Goal: Find contact information: Find contact information

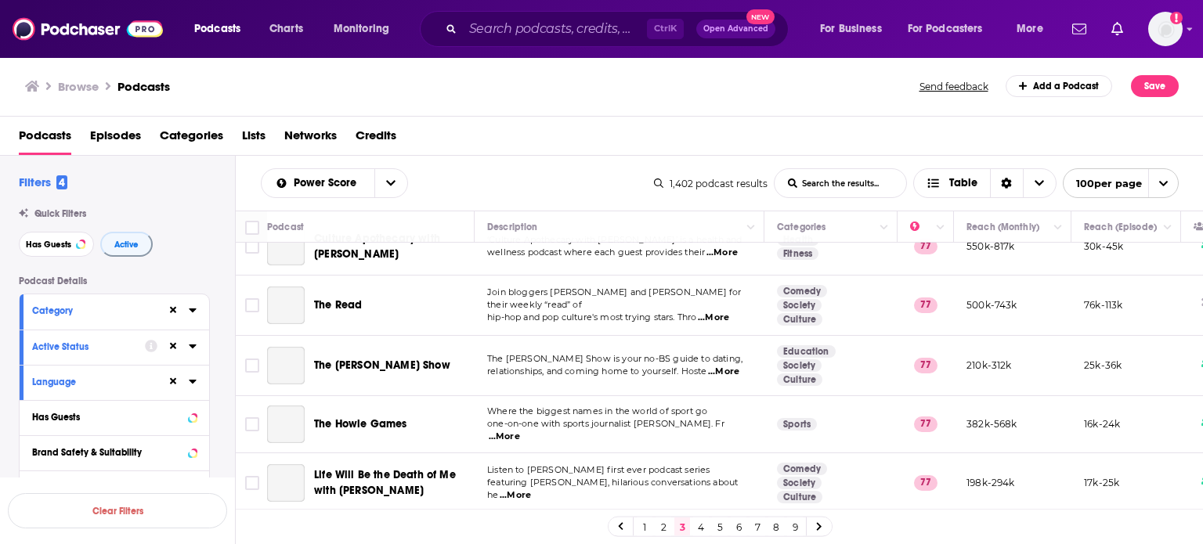
scroll to position [5719, 0]
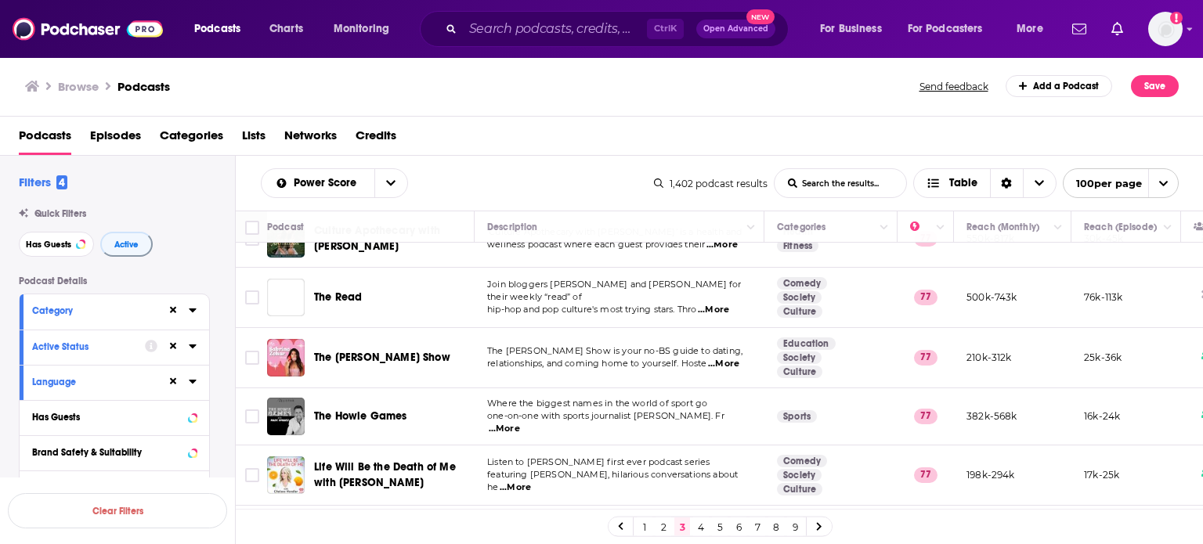
click at [696, 529] on link "4" at bounding box center [701, 527] width 16 height 19
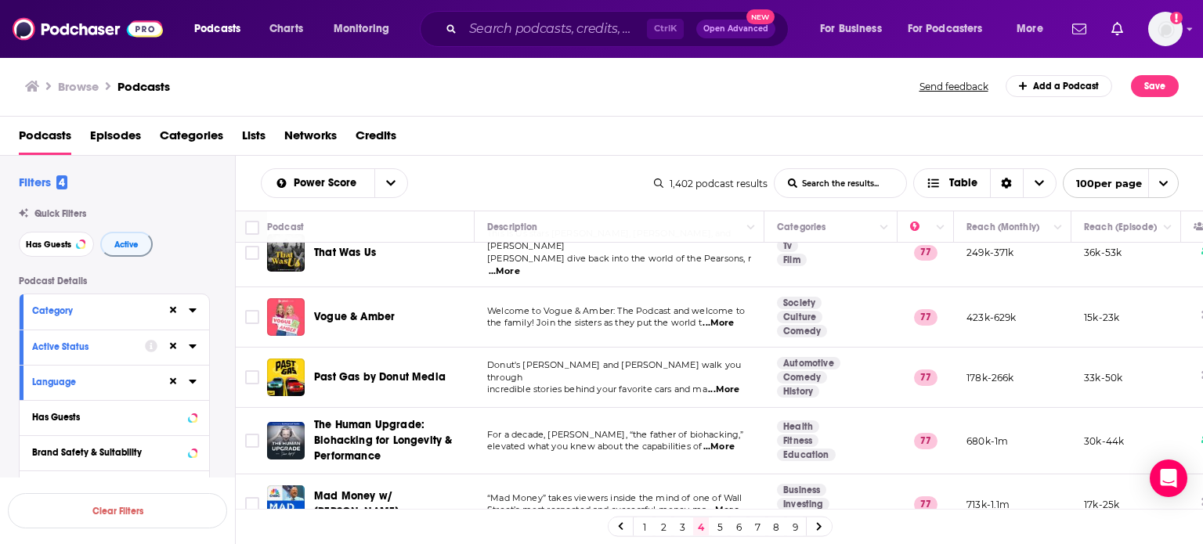
scroll to position [470, 0]
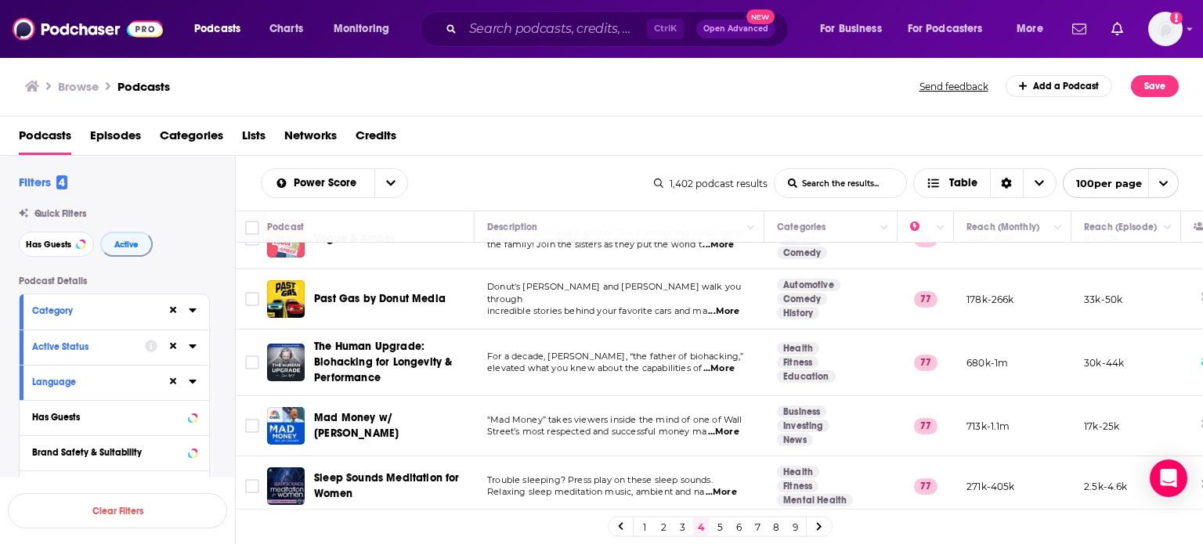
click at [728, 305] on span "...More" at bounding box center [723, 311] width 31 height 13
click at [624, 286] on td "Donut's Nolan Sykes and Joe Weber walk you through incredible stories behind yo…" at bounding box center [620, 299] width 290 height 60
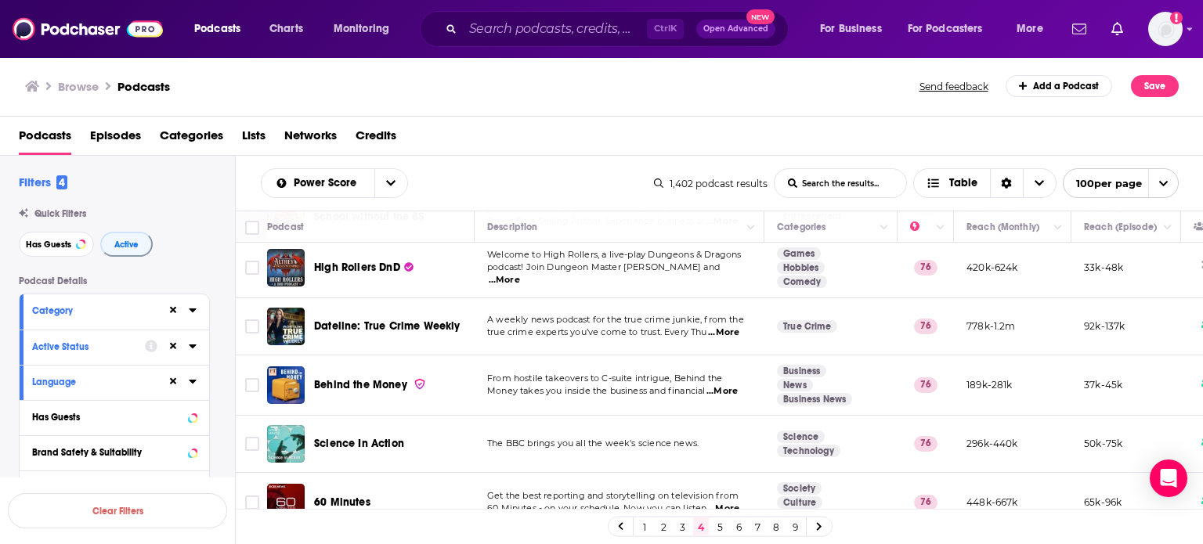
scroll to position [5710, 0]
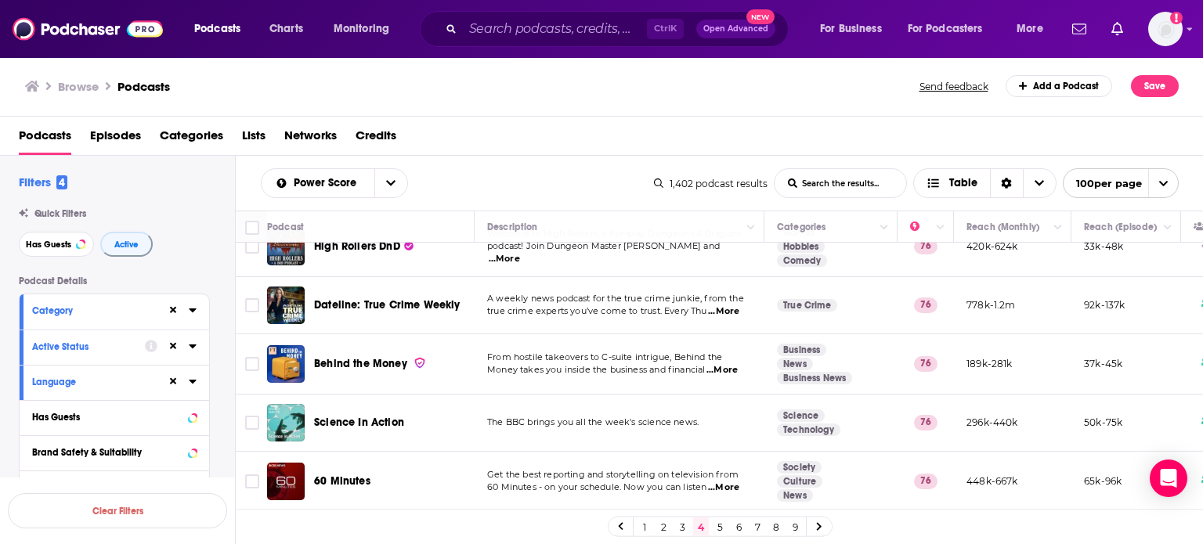
click at [719, 527] on link "5" at bounding box center [720, 527] width 16 height 19
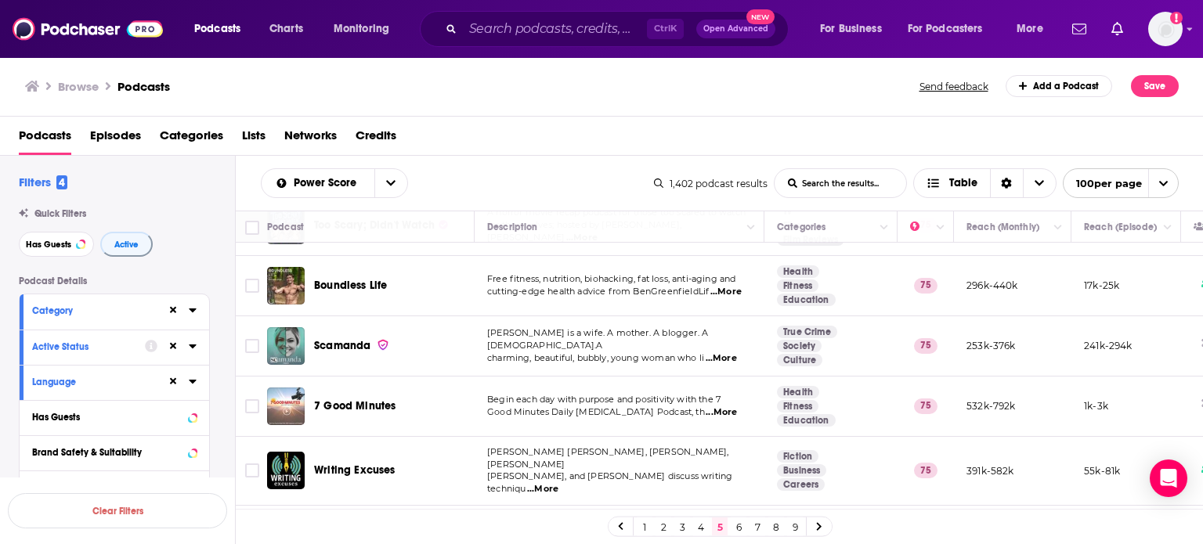
scroll to position [5750, 0]
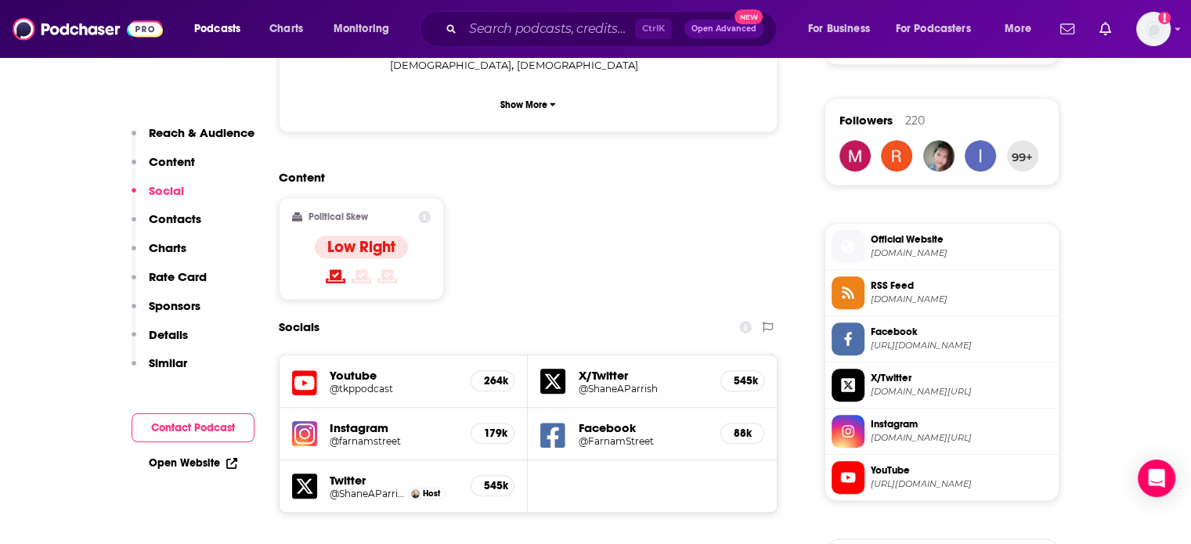
scroll to position [1253, 0]
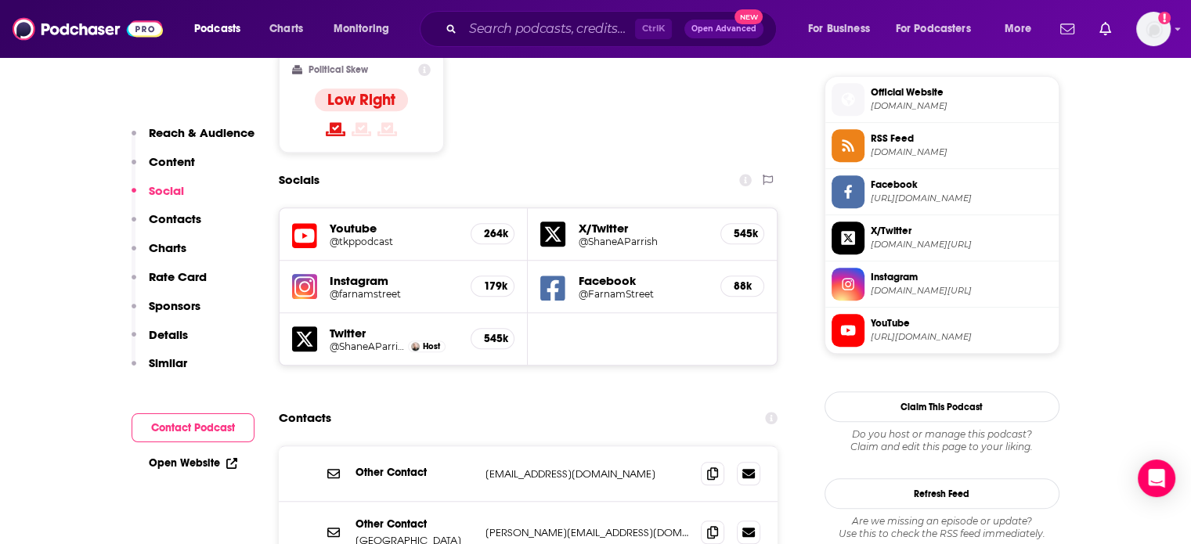
click at [536, 468] on p "rhiannon@fs.blog" at bounding box center [588, 474] width 204 height 13
drag, startPoint x: 536, startPoint y: 393, endPoint x: 562, endPoint y: 401, distance: 27.8
click at [562, 468] on p "rhiannon@fs.blog" at bounding box center [588, 474] width 204 height 13
click at [523, 468] on p "rhiannon@fs.blog" at bounding box center [588, 474] width 204 height 13
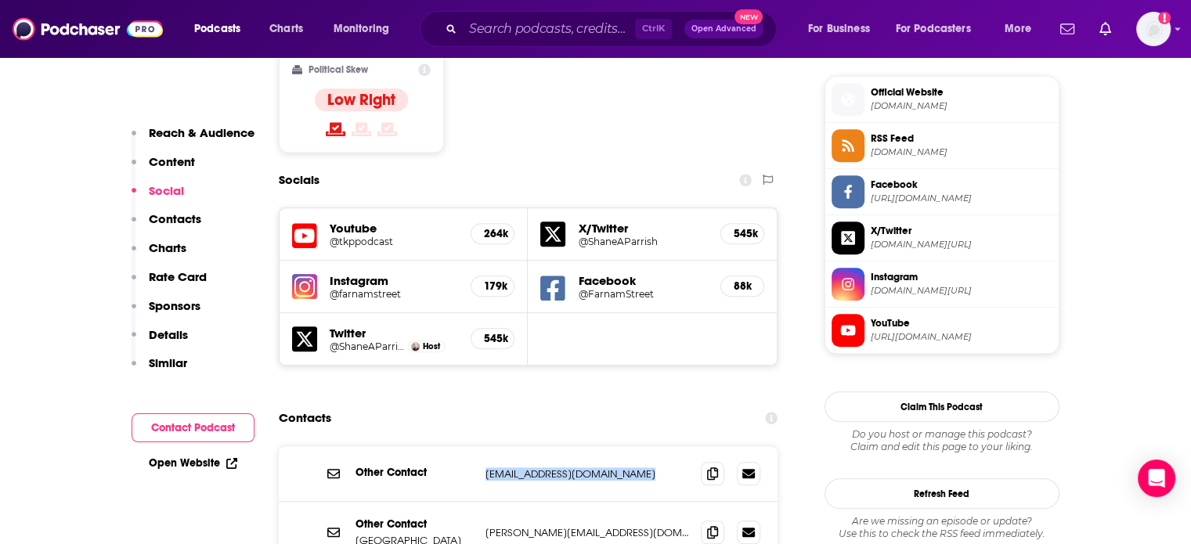
click at [523, 468] on p "rhiannon@fs.blog" at bounding box center [588, 474] width 204 height 13
copy div "rhiannon@fs.blog rhiannon@fs.blog"
click at [511, 526] on p "shane@fs.blog" at bounding box center [588, 532] width 204 height 13
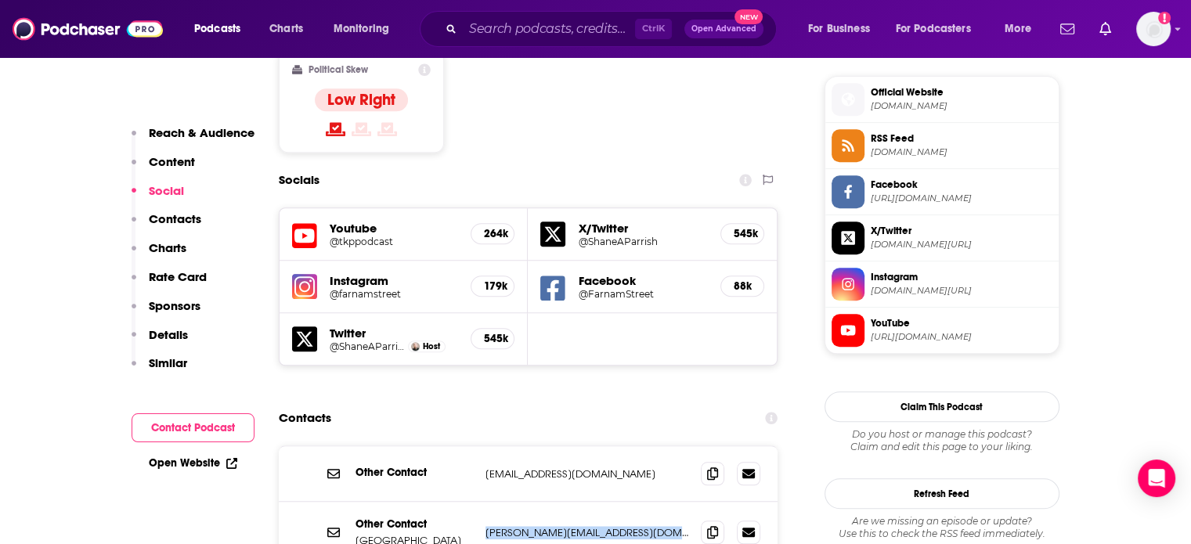
copy div "shane@fs.blog shane@fs.blog"
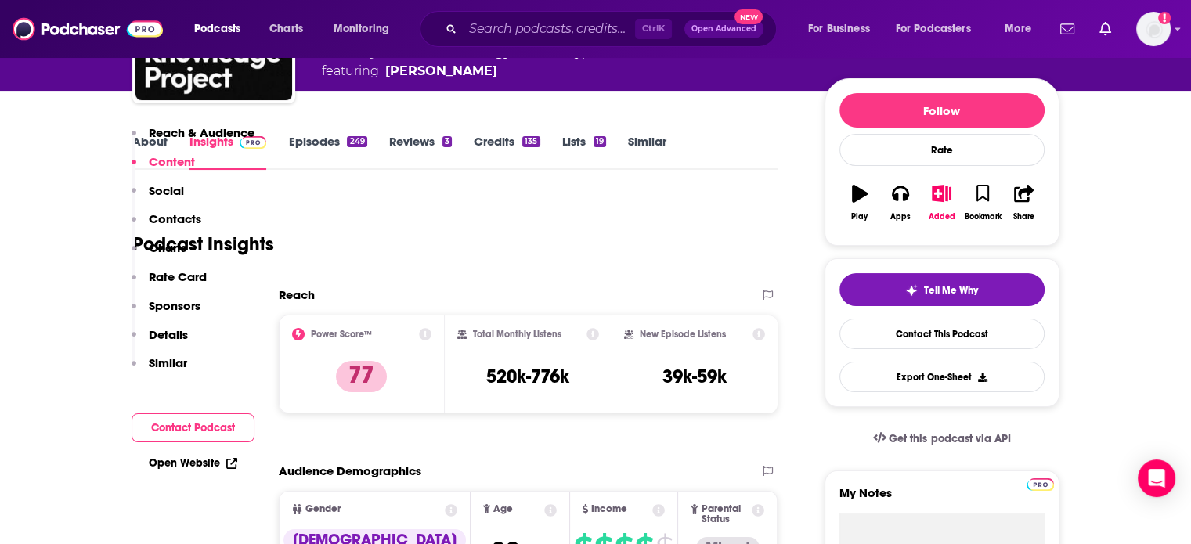
scroll to position [0, 0]
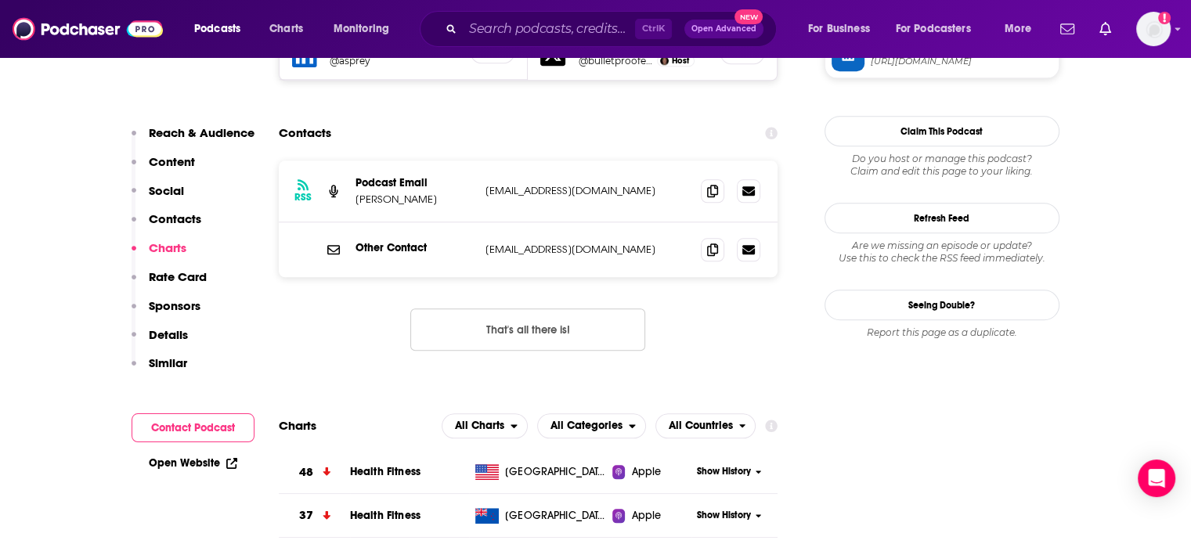
scroll to position [1488, 0]
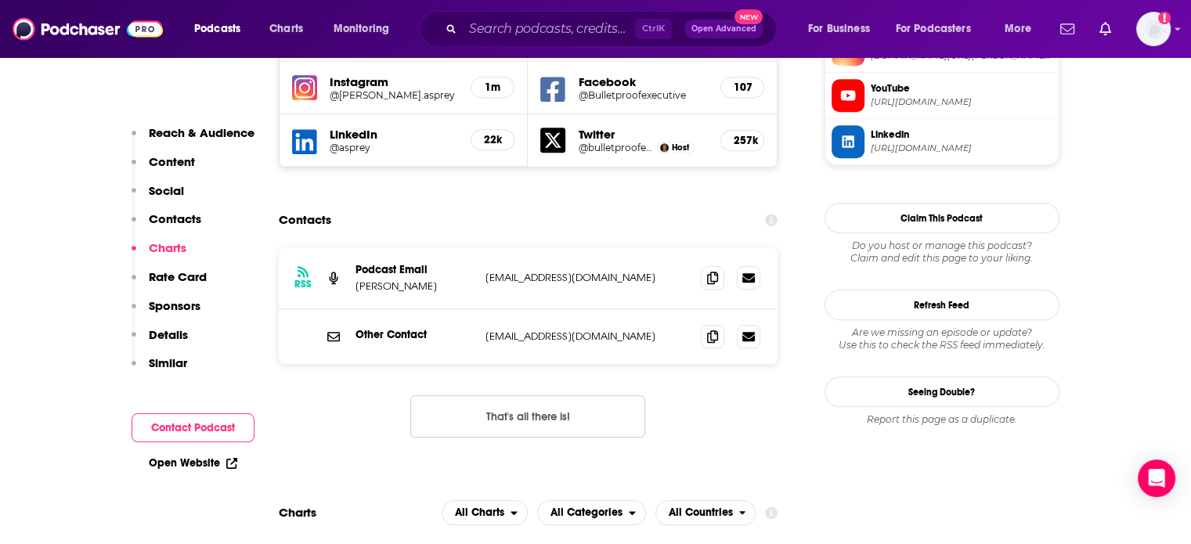
click at [562, 309] on div "Other Contact superhuman@daveasprey.com superhuman@daveasprey.com" at bounding box center [529, 336] width 500 height 55
click at [532, 309] on div "Other Contact superhuman@daveasprey.com superhuman@daveasprey.com" at bounding box center [529, 336] width 500 height 55
click at [533, 330] on p "superhuman@daveasprey.com" at bounding box center [588, 336] width 204 height 13
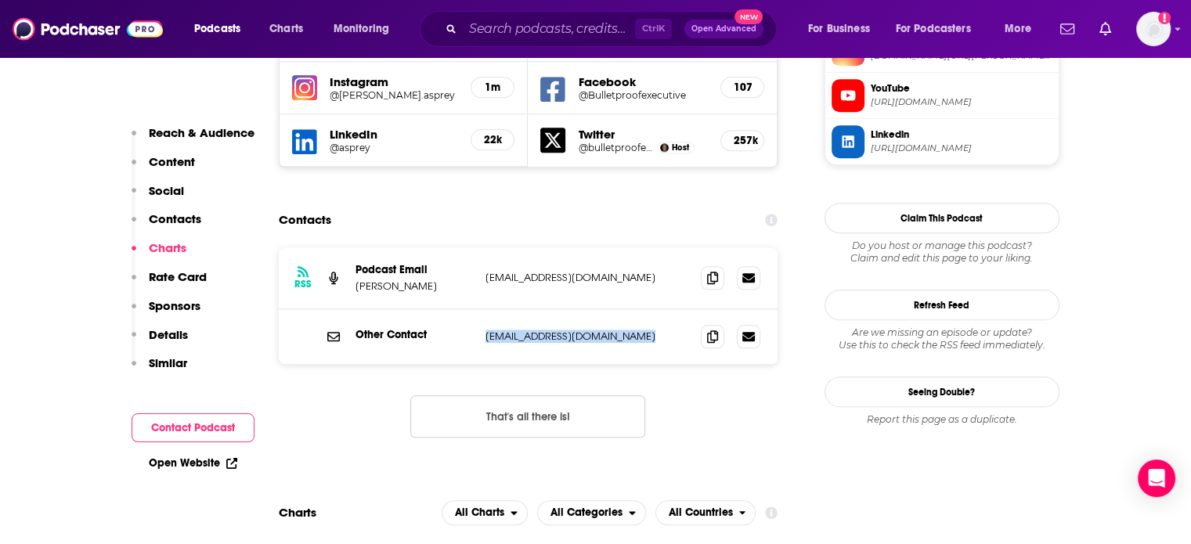
click at [533, 330] on p "superhuman@daveasprey.com" at bounding box center [588, 336] width 204 height 13
copy div "superhuman@daveasprey.com superhuman@daveasprey.com"
click at [589, 271] on p "podcast@bulletproofmedia.com" at bounding box center [588, 277] width 204 height 13
drag, startPoint x: 589, startPoint y: 177, endPoint x: 655, endPoint y: 181, distance: 65.9
click at [655, 271] on p "podcast@bulletproofmedia.com" at bounding box center [588, 277] width 204 height 13
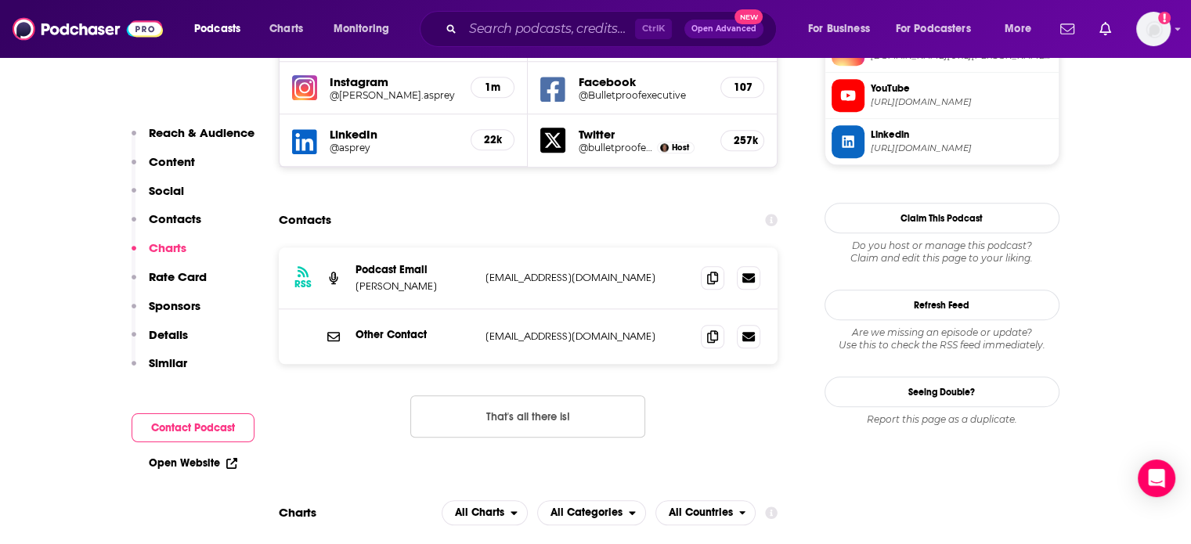
click at [563, 330] on p "superhuman@daveasprey.com" at bounding box center [588, 336] width 204 height 13
click at [562, 330] on p "superhuman@daveasprey.com" at bounding box center [588, 336] width 204 height 13
copy div "superhuman@daveasprey.com superhuman@daveasprey.com"
click at [576, 271] on p "podcast@bulletproofmedia.com" at bounding box center [588, 277] width 204 height 13
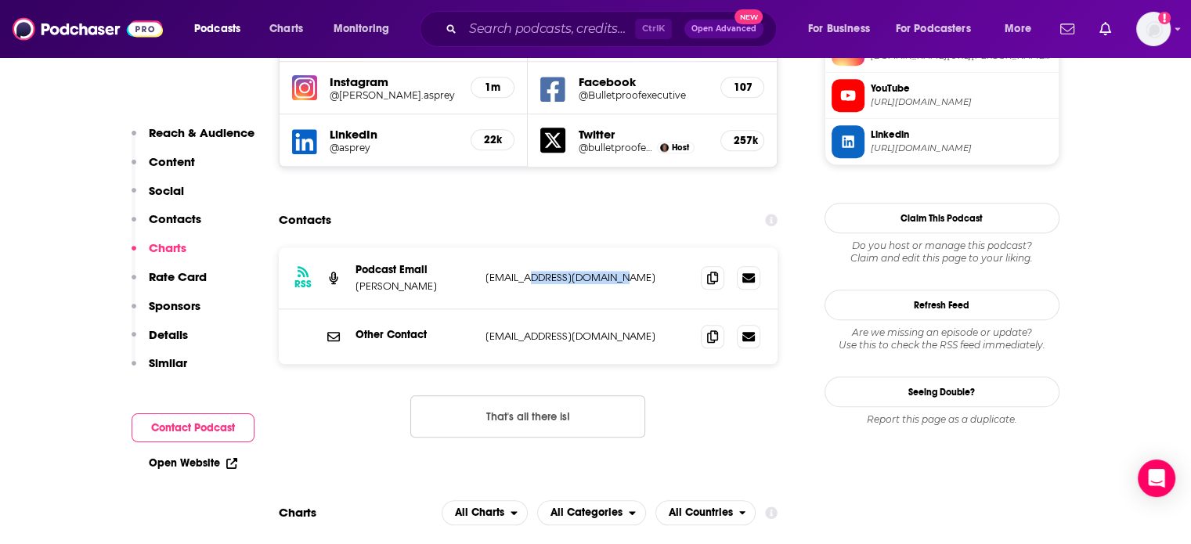
click at [576, 271] on p "podcast@bulletproofmedia.com" at bounding box center [588, 277] width 204 height 13
copy div "podcast@bulletproofmedia.com podcast@bulletproofmedia.com"
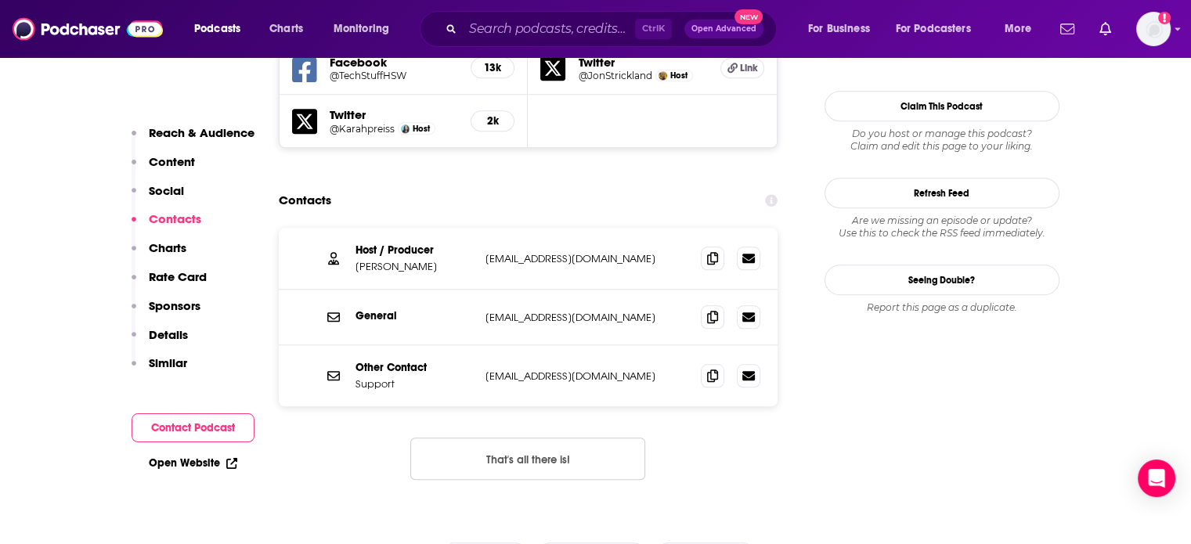
scroll to position [1488, 0]
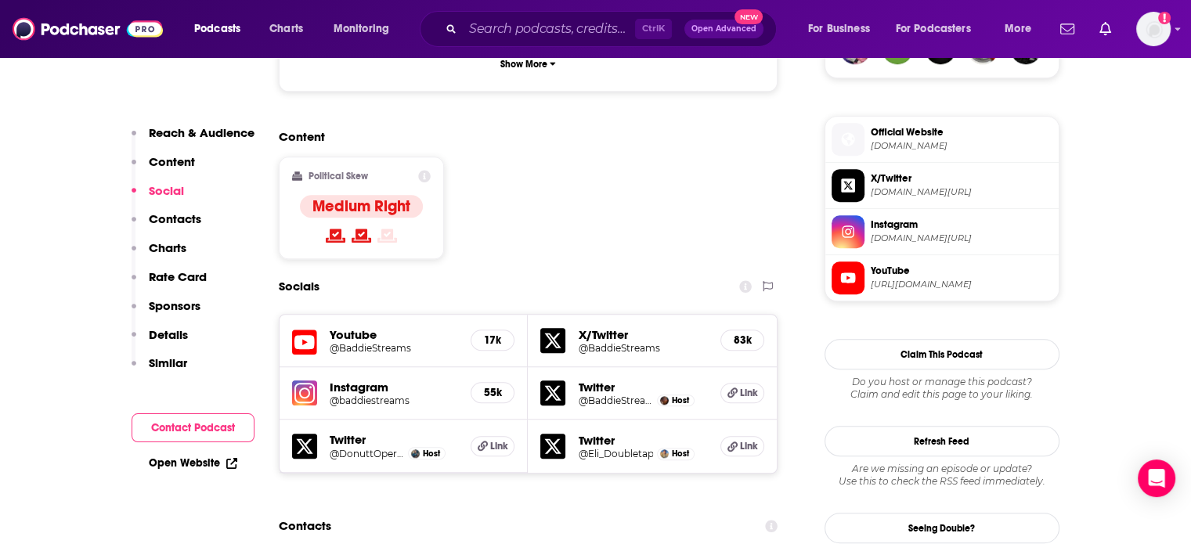
scroll to position [1331, 0]
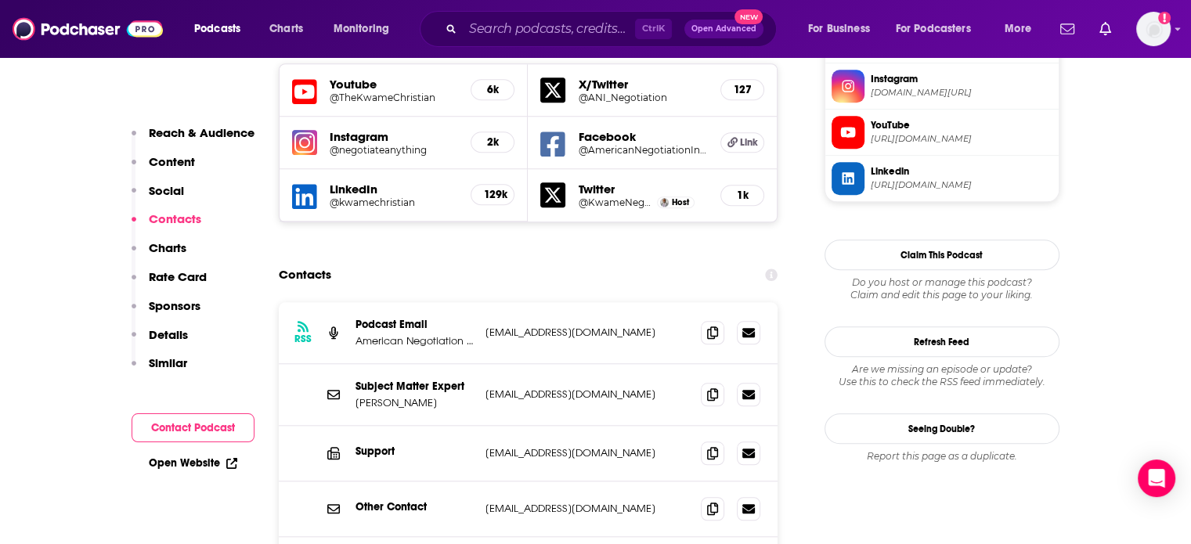
scroll to position [1488, 0]
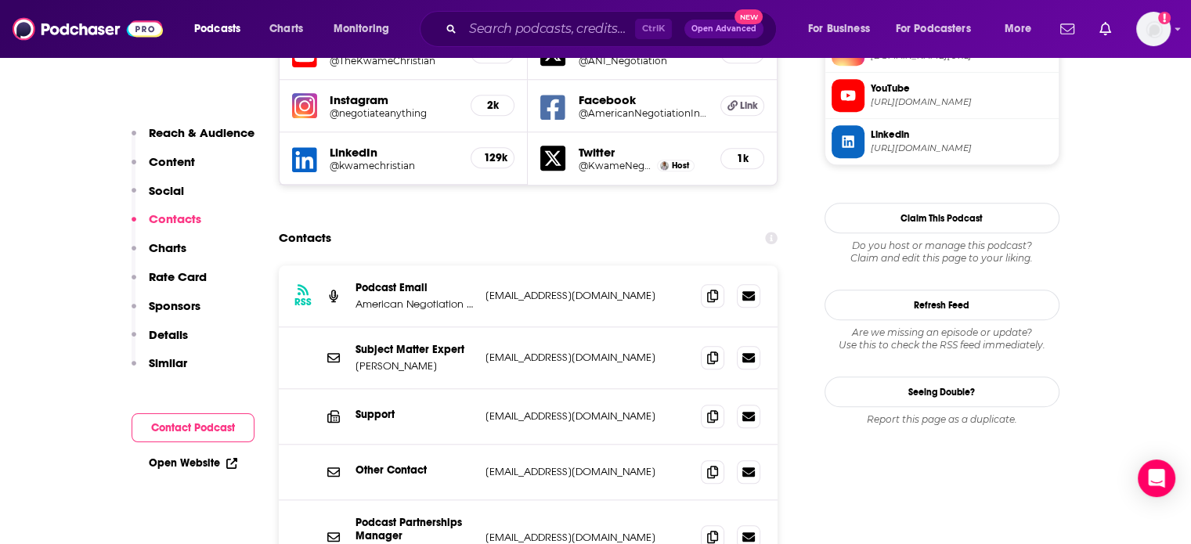
click at [565, 289] on p "[EMAIL_ADDRESS][DOMAIN_NAME]" at bounding box center [588, 295] width 204 height 13
copy div "[EMAIL_ADDRESS][DOMAIN_NAME] [EMAIL_ADDRESS][DOMAIN_NAME]"
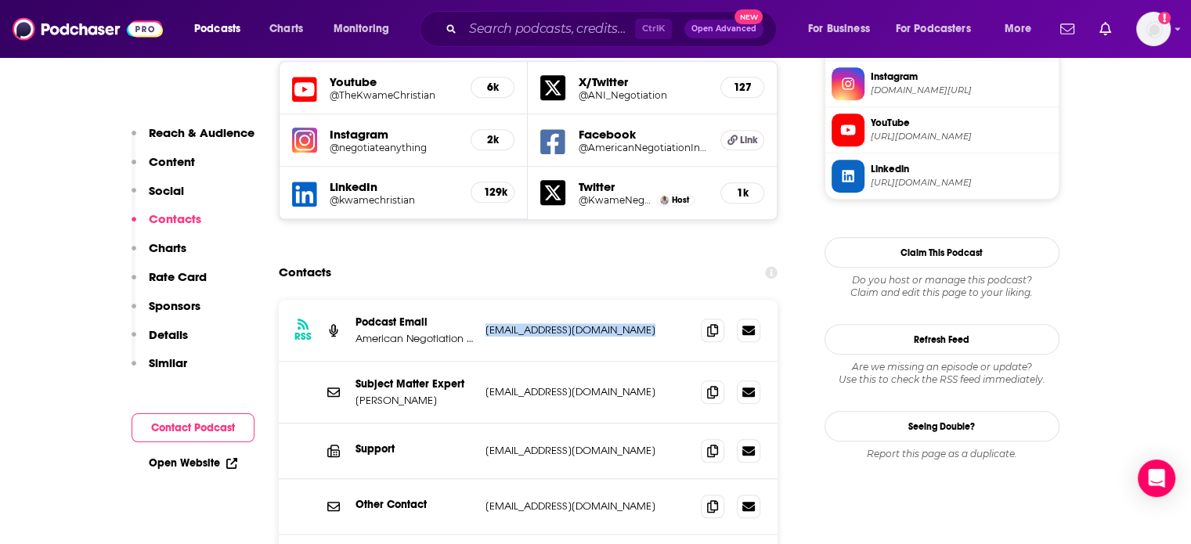
scroll to position [1566, 0]
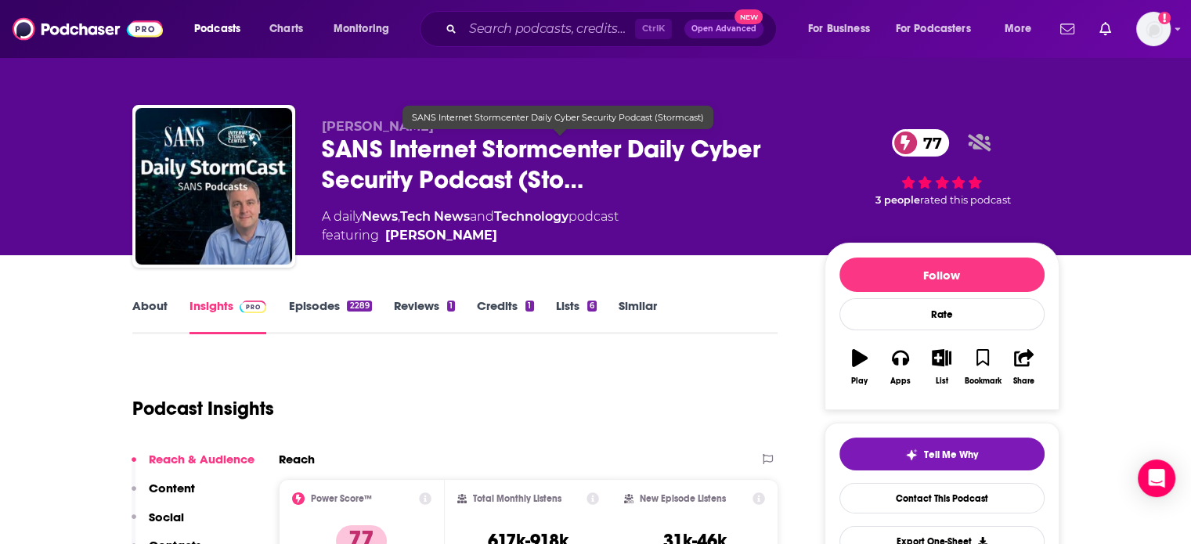
click at [573, 182] on span "SANS Internet Stormcenter Daily Cyber Security Podcast (Sto…" at bounding box center [561, 164] width 478 height 61
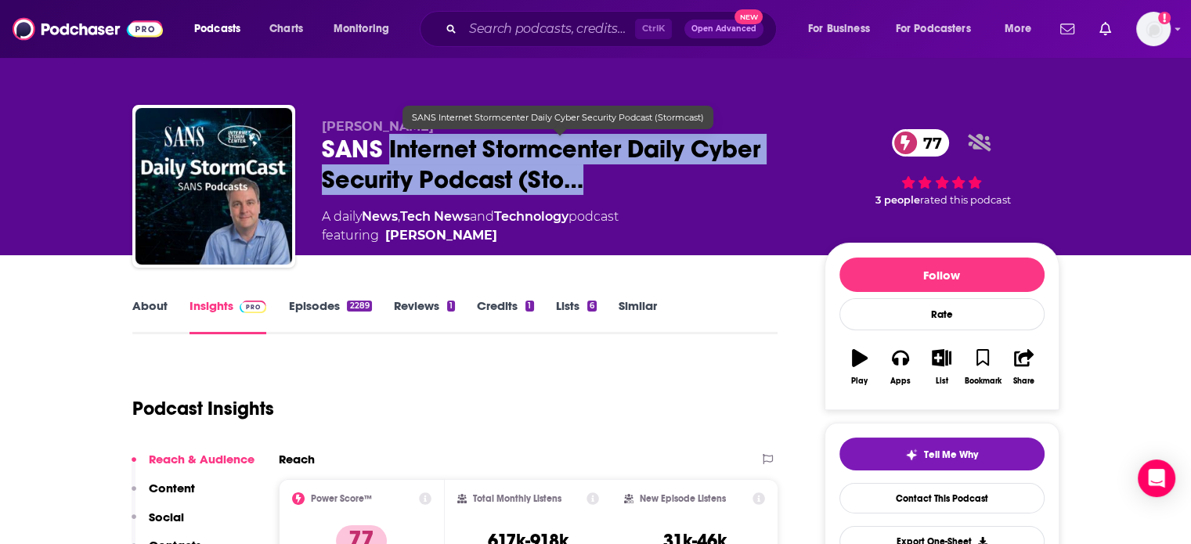
drag, startPoint x: 573, startPoint y: 182, endPoint x: 413, endPoint y: 142, distance: 165.5
click at [413, 142] on span "SANS Internet Stormcenter Daily Cyber Security Podcast (Sto…" at bounding box center [561, 164] width 478 height 61
click at [413, 143] on span "SANS Internet Stormcenter Daily Cyber Security Podcast (Sto…" at bounding box center [561, 164] width 478 height 61
drag, startPoint x: 413, startPoint y: 143, endPoint x: 604, endPoint y: 187, distance: 196.2
click at [604, 187] on span "SANS Internet Stormcenter Daily Cyber Security Podcast (Sto…" at bounding box center [561, 164] width 478 height 61
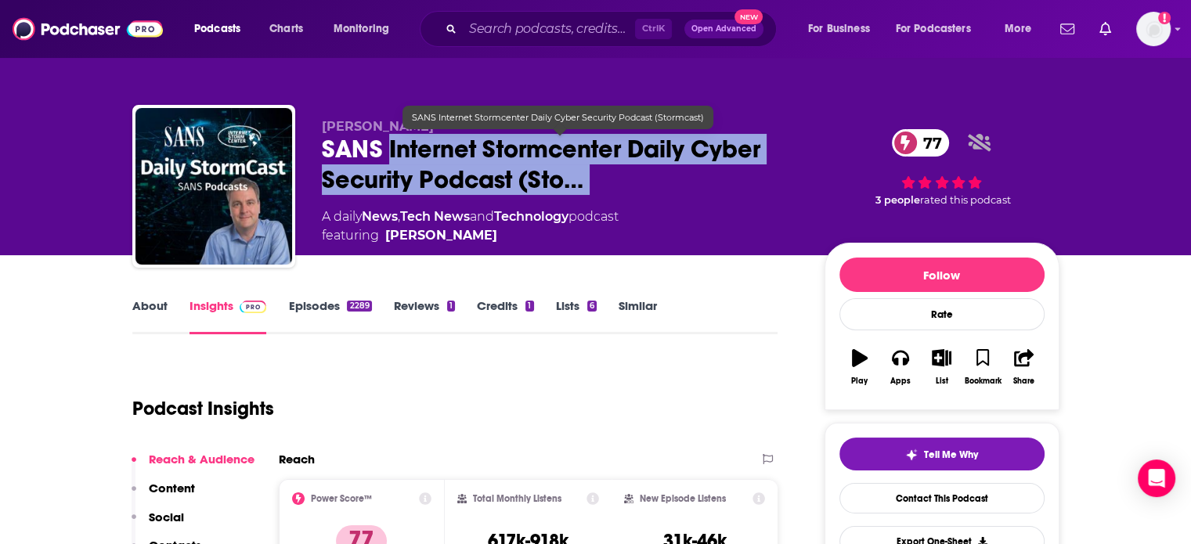
click at [604, 187] on span "SANS Internet Stormcenter Daily Cyber Security Podcast (Sto…" at bounding box center [561, 164] width 478 height 61
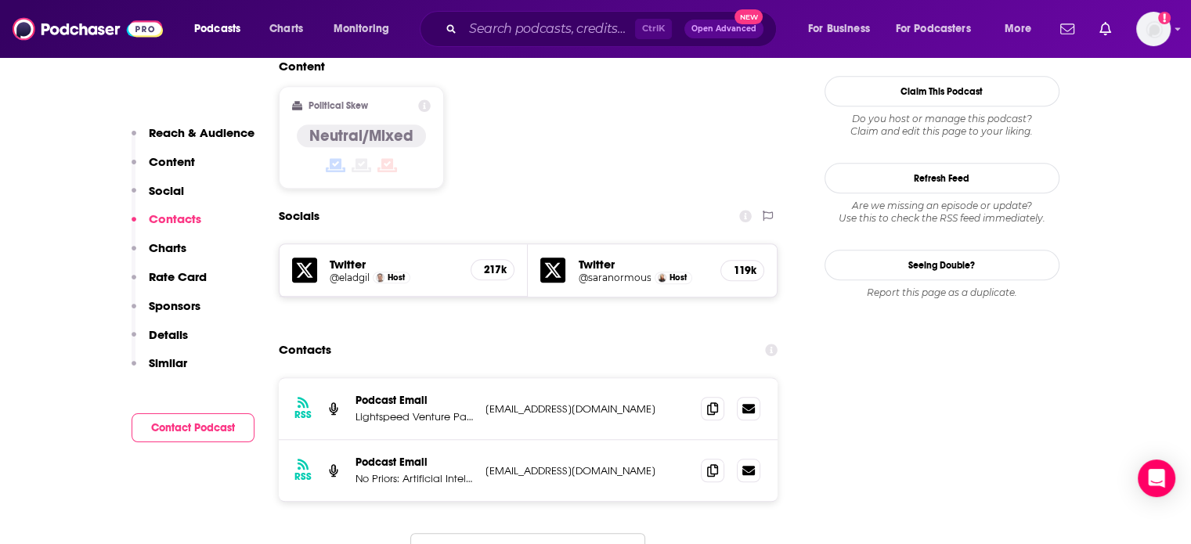
scroll to position [1410, 0]
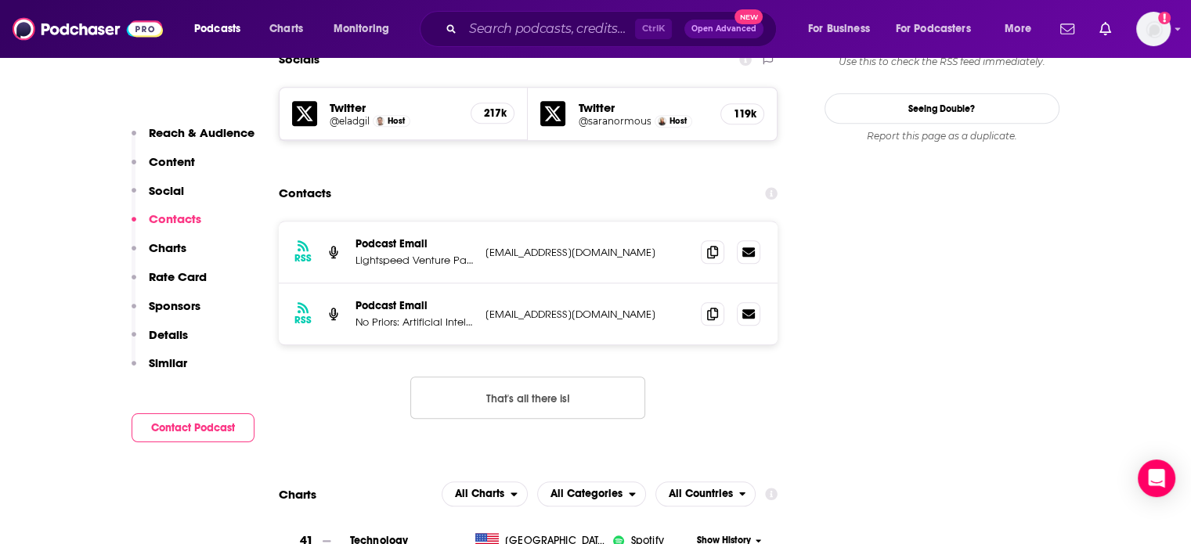
click at [550, 308] on p "show@no-priors.com" at bounding box center [588, 314] width 204 height 13
copy div "show@no-priors.com show@no-priors.com"
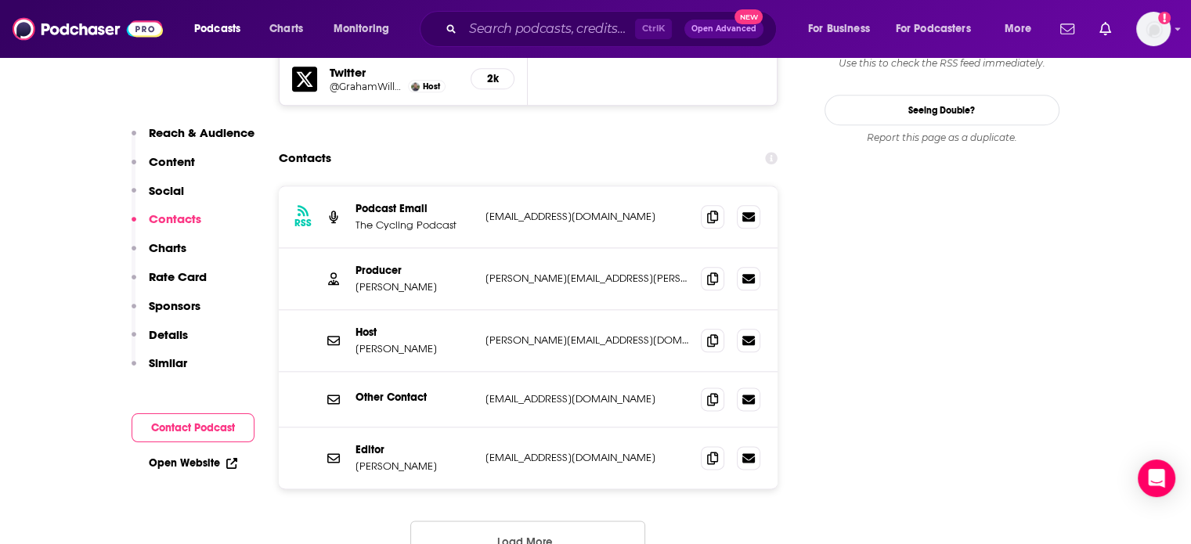
scroll to position [1880, 0]
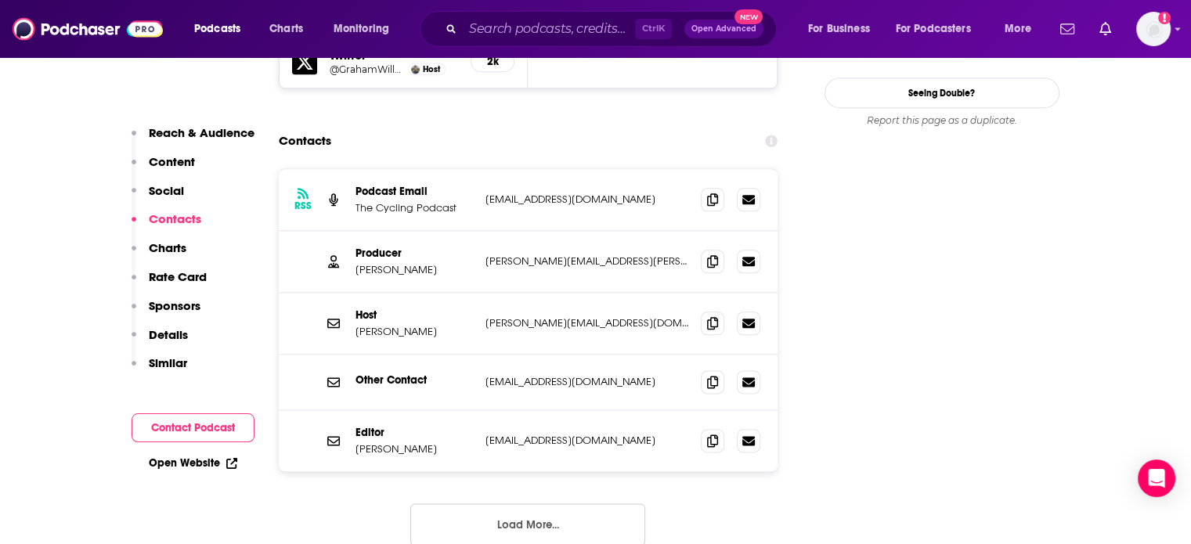
click at [573, 316] on p "lionel@thecyclingpodcast.com" at bounding box center [588, 322] width 204 height 13
click at [560, 293] on div "Host Lionel Birnie lionel@thecyclingpodcast.com lionel@thecyclingpodcast.com" at bounding box center [529, 324] width 500 height 62
click at [561, 316] on p "lionel@thecyclingpodcast.com" at bounding box center [588, 322] width 204 height 13
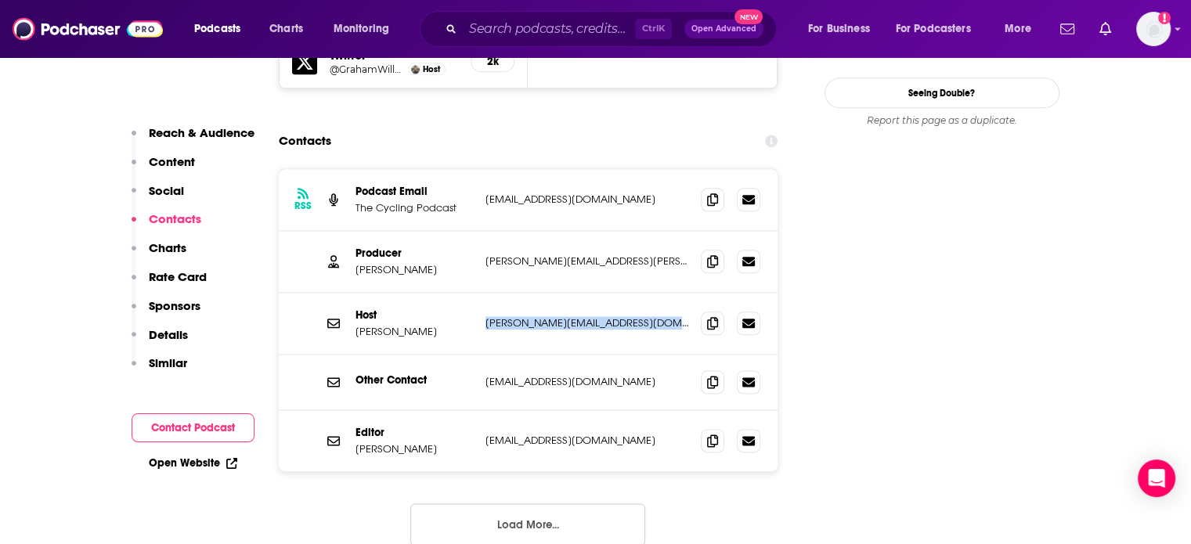
click at [561, 316] on p "lionel@thecyclingpodcast.com" at bounding box center [588, 322] width 204 height 13
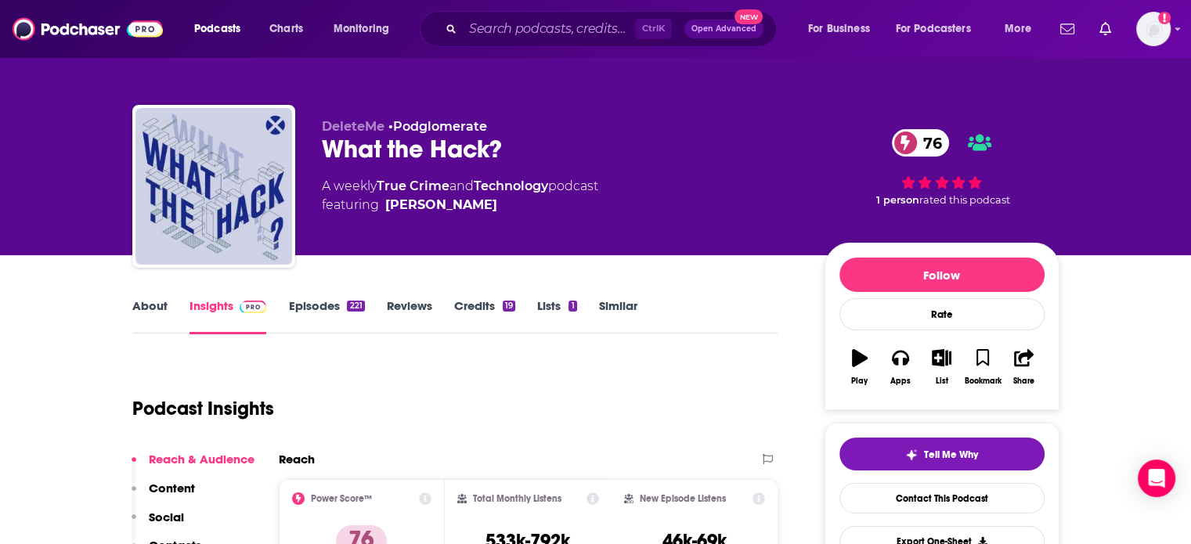
click at [138, 313] on link "About" at bounding box center [149, 316] width 35 height 36
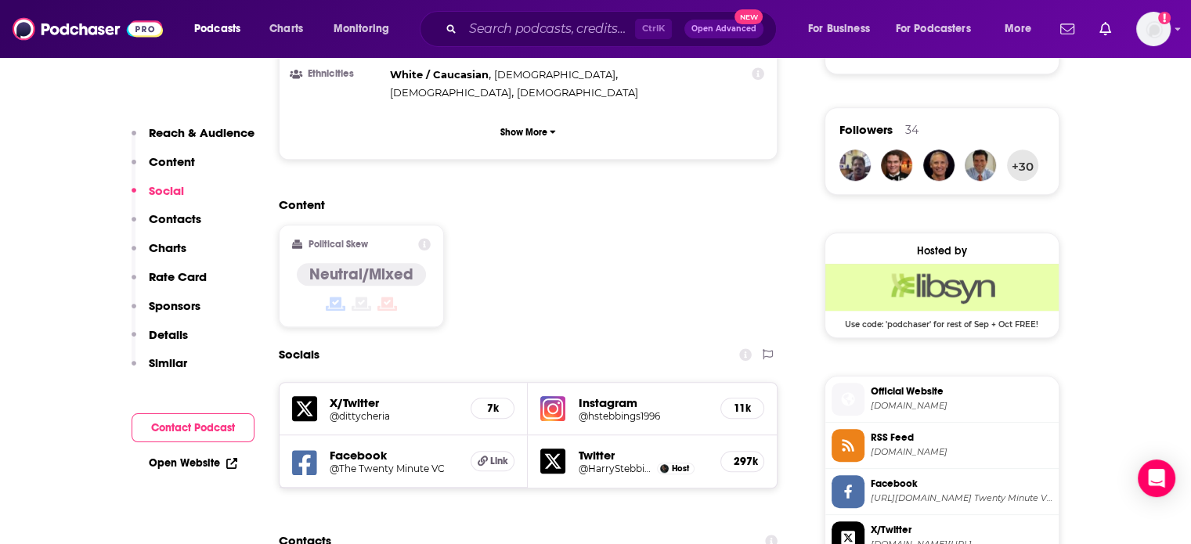
scroll to position [1253, 0]
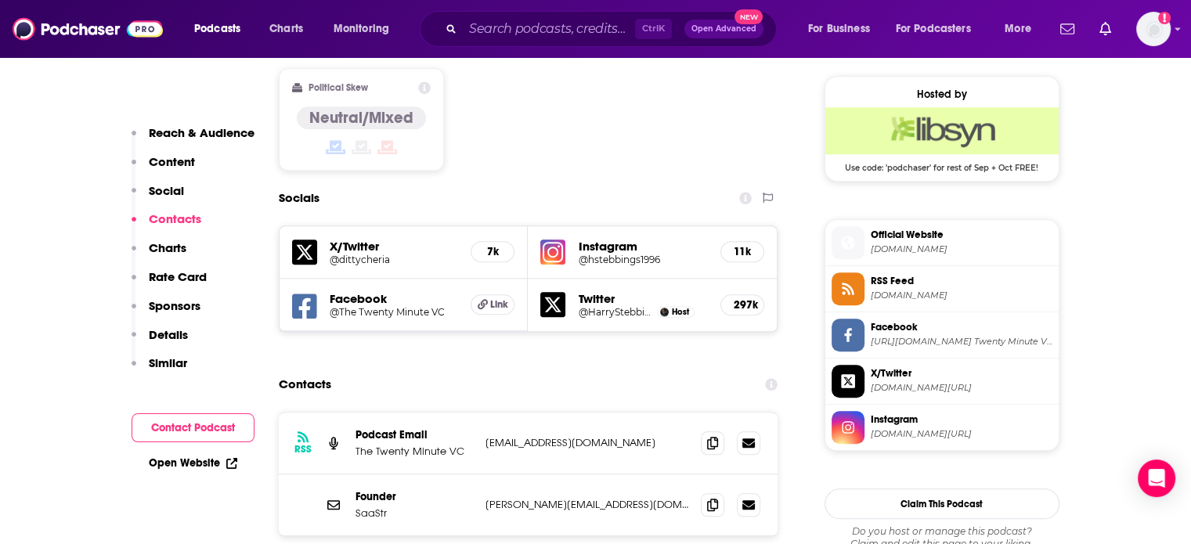
click at [548, 436] on p "[EMAIL_ADDRESS][DOMAIN_NAME]" at bounding box center [588, 442] width 204 height 13
click at [541, 498] on p "harry@thetwentyminutevc.com" at bounding box center [588, 504] width 204 height 13
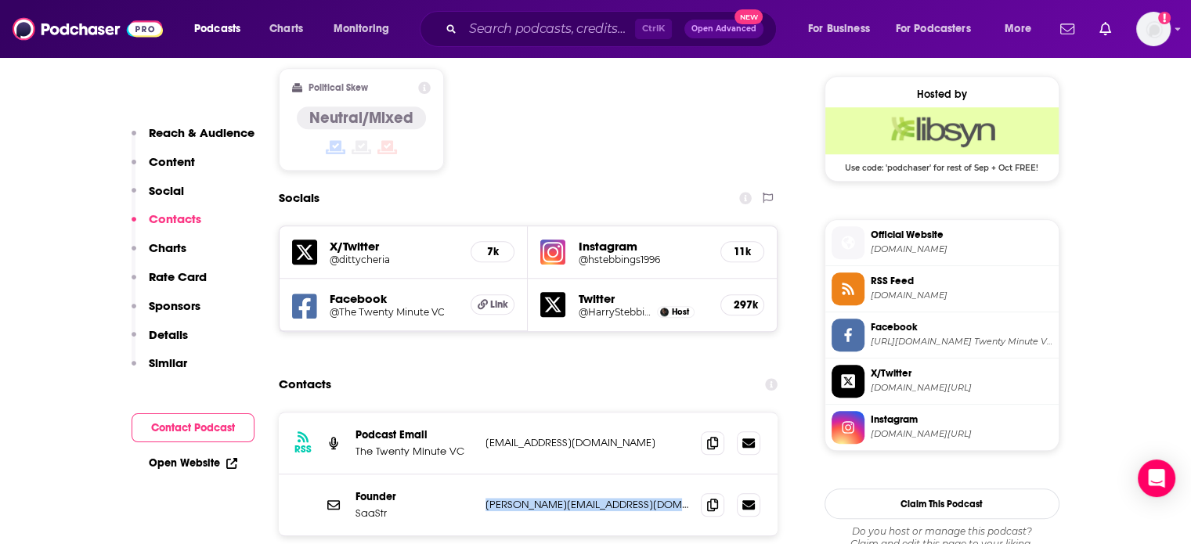
click at [541, 498] on p "harry@thetwentyminutevc.com" at bounding box center [588, 504] width 204 height 13
copy div "harry@thetwentyminutevc.com harry@thetwentyminutevc.com"
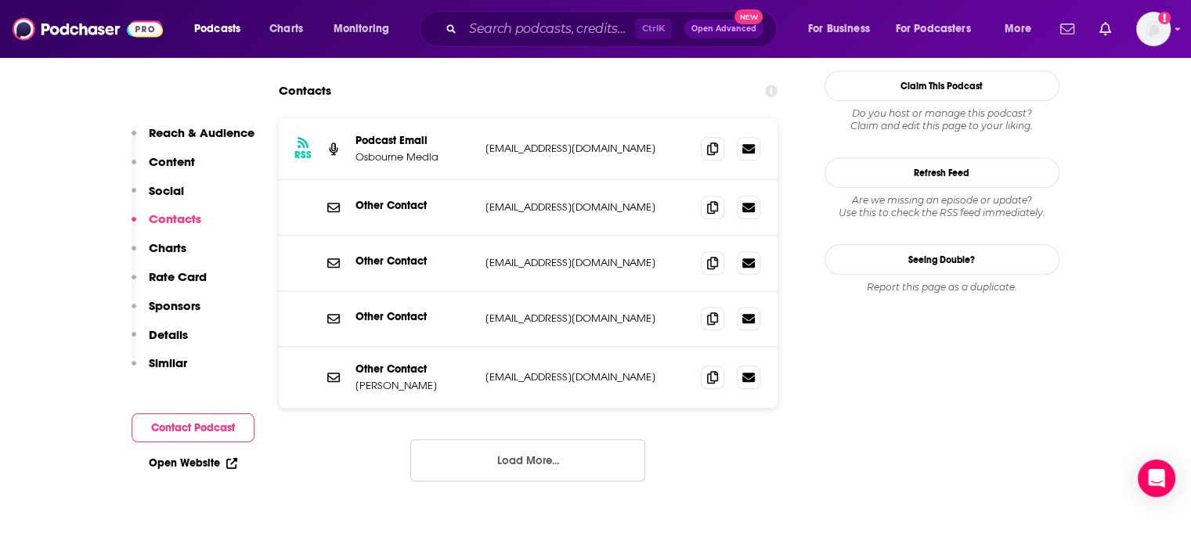
scroll to position [1723, 0]
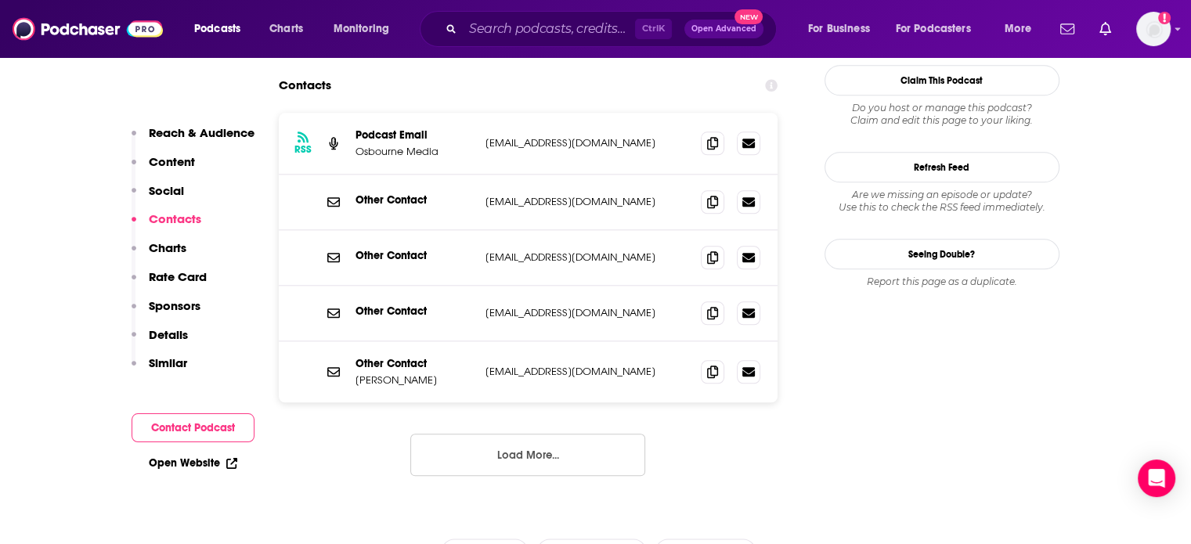
click at [536, 195] on p "info@wedu.team" at bounding box center [588, 201] width 204 height 13
copy div "info@wedu.team info@wedu.team"
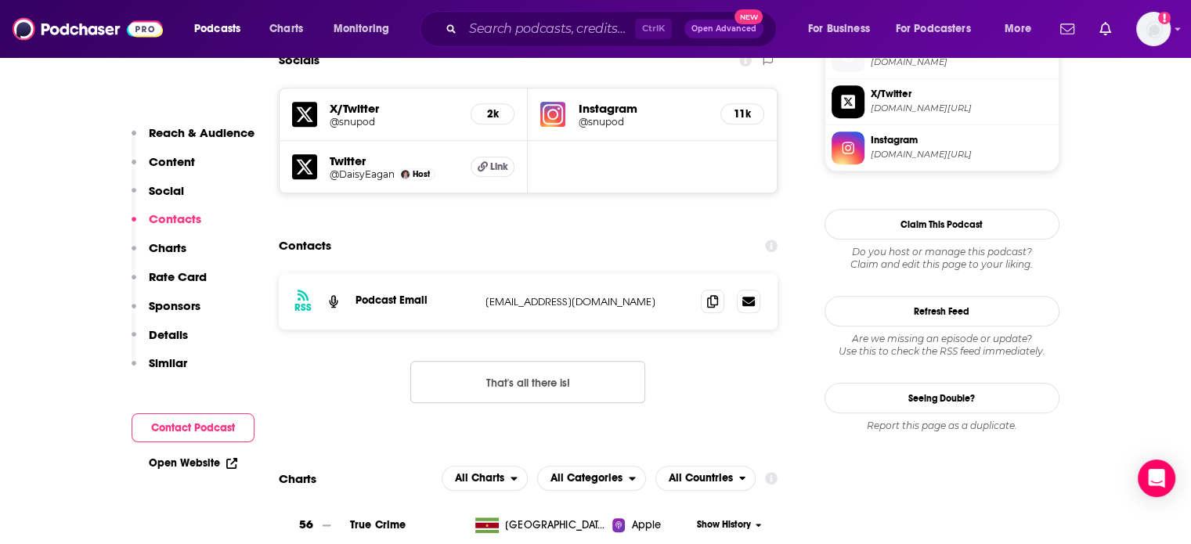
scroll to position [1410, 0]
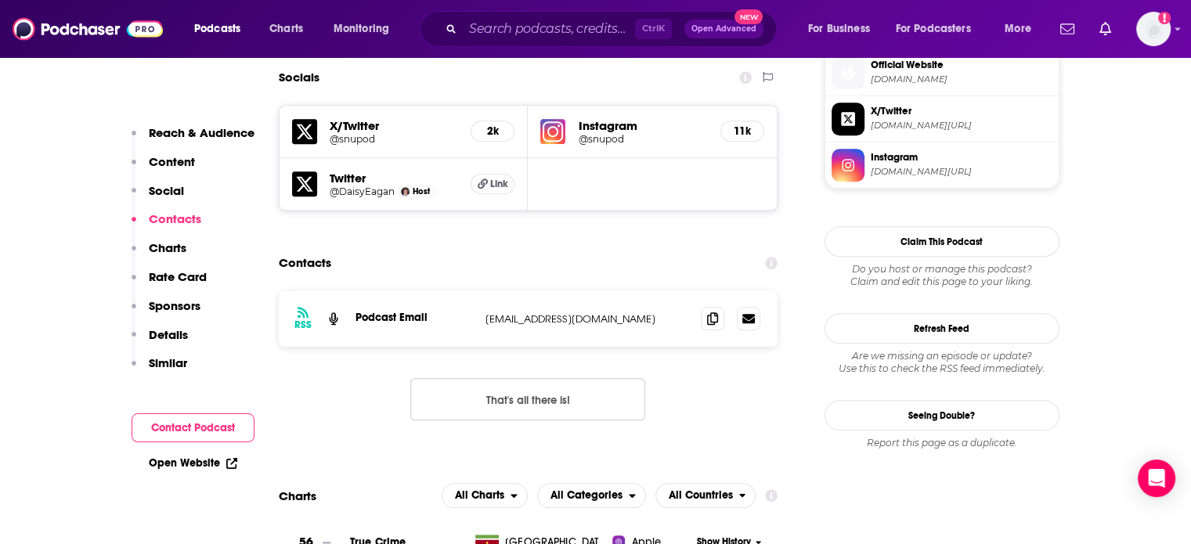
click at [523, 291] on div "RSS Podcast Email daisyeagan@gmail.com daisyeagan@gmail.com" at bounding box center [529, 319] width 500 height 56
copy div "daisyeagan@gmail.com daisyeagan@gmail.com"
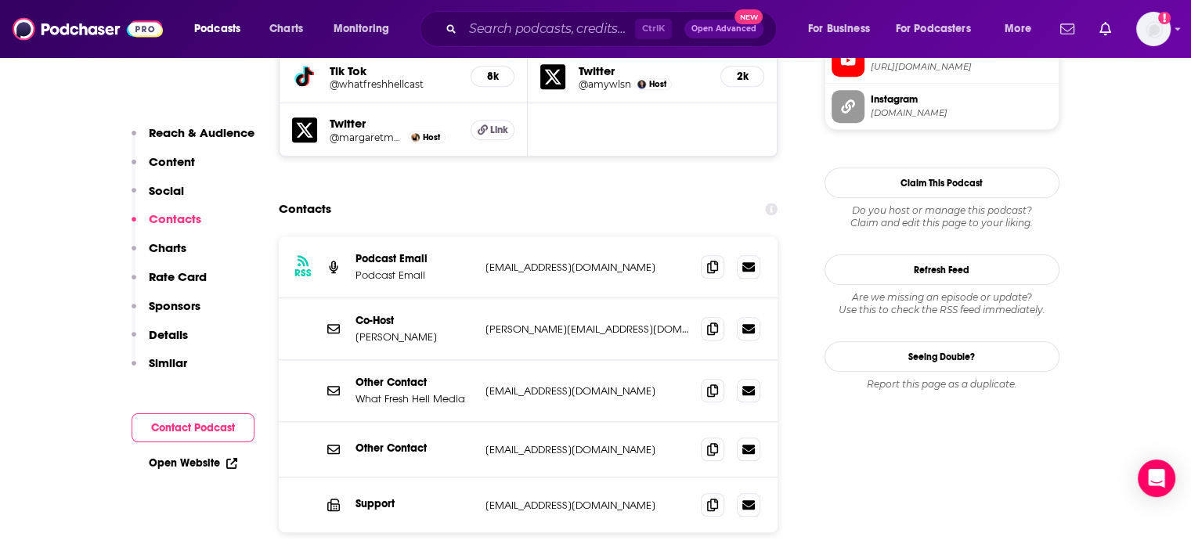
scroll to position [1566, 0]
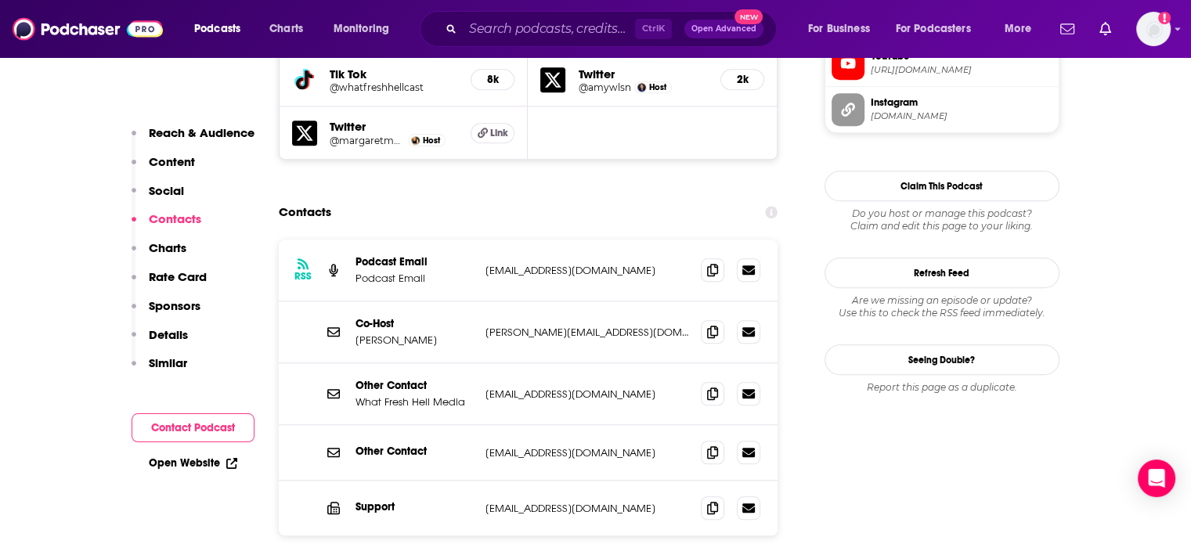
click at [554, 363] on div "Other Contact What Fresh Hell Media info@whatfreshhellpodcast.com info@whatfres…" at bounding box center [529, 394] width 500 height 62
click at [553, 388] on p "info@whatfreshhellpodcast.com" at bounding box center [588, 394] width 204 height 13
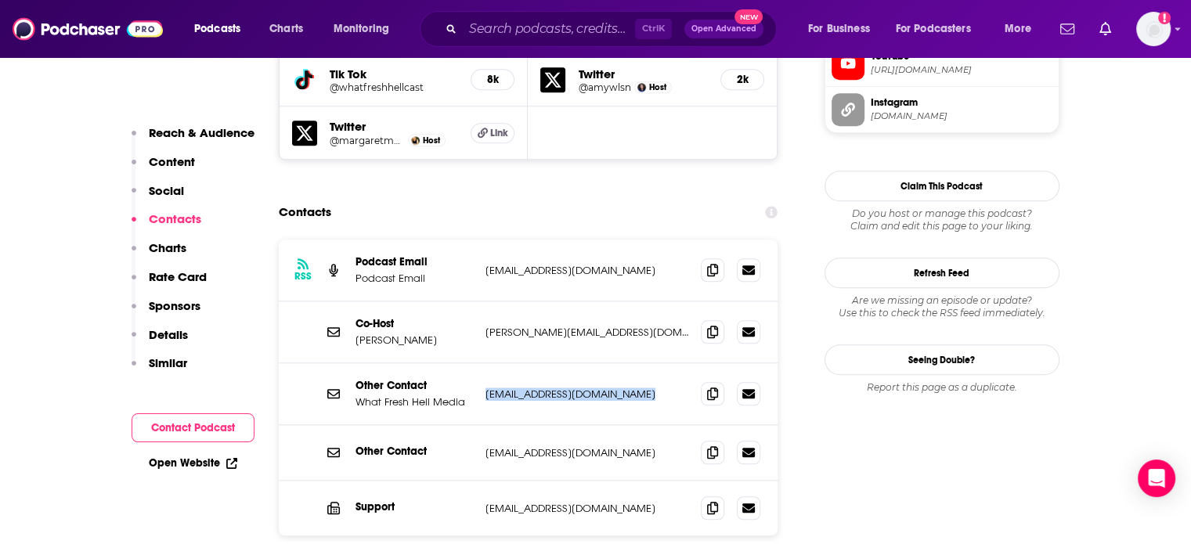
copy div "info@whatfreshhellpodcast.com info@whatfreshhellpodcast.com"
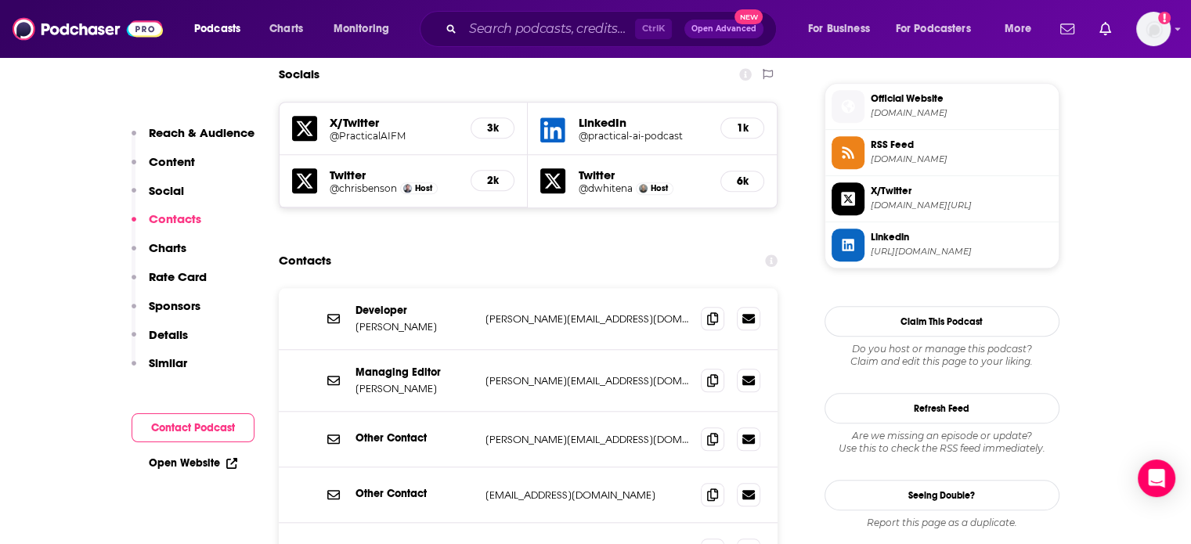
scroll to position [1410, 0]
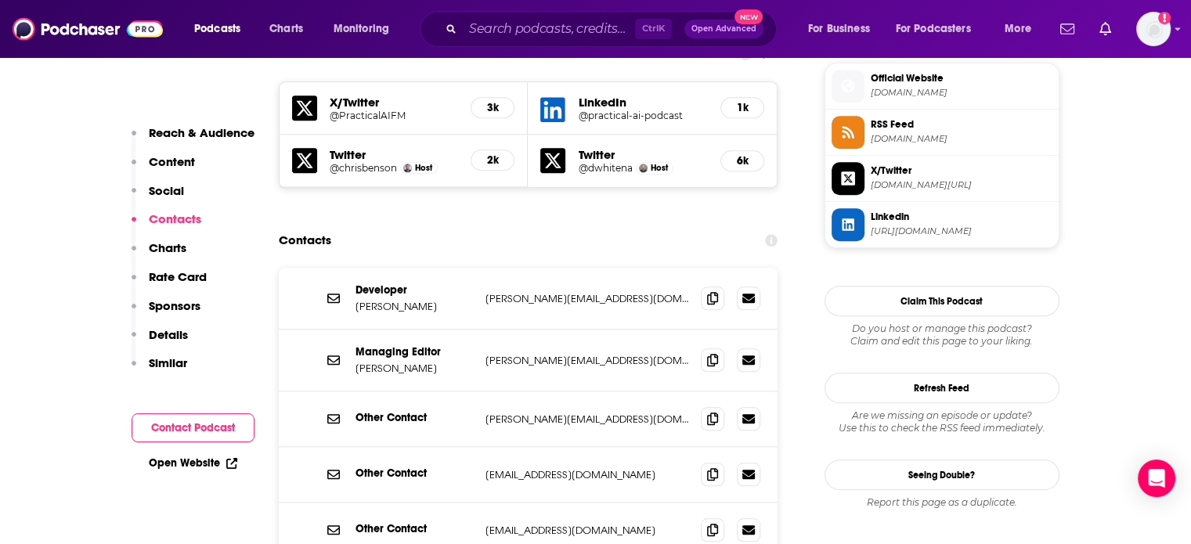
click at [538, 468] on p "[EMAIL_ADDRESS][DOMAIN_NAME]" at bounding box center [588, 474] width 204 height 13
click at [500, 447] on div "Other Contact editors@changelog.com editors@changelog.com" at bounding box center [529, 475] width 500 height 56
click at [498, 447] on div "Other Contact editors@changelog.com editors@changelog.com" at bounding box center [529, 475] width 500 height 56
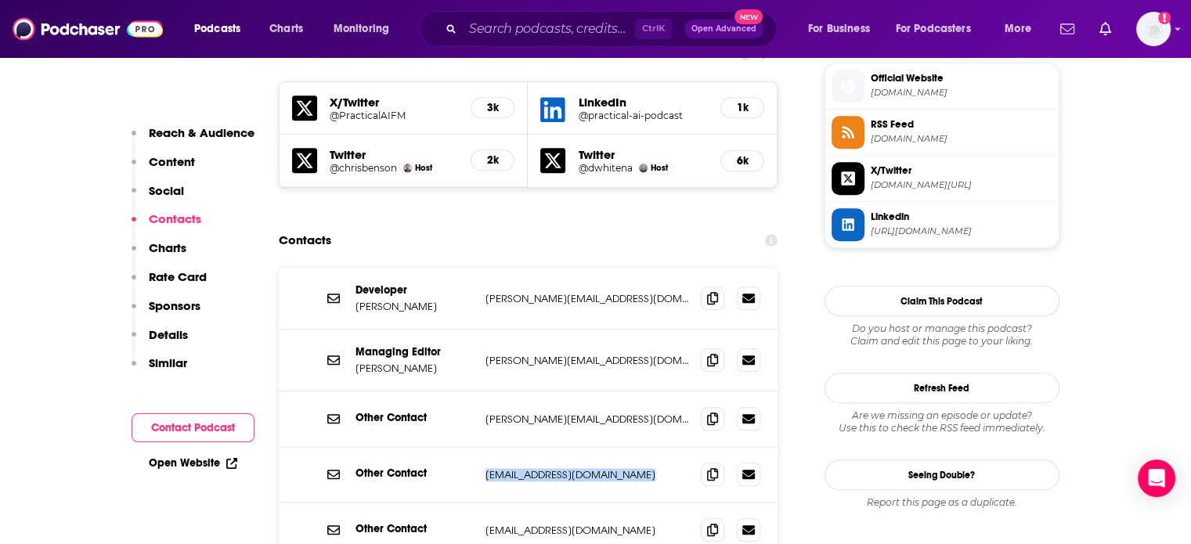
click at [498, 447] on div "Other Contact editors@changelog.com editors@changelog.com" at bounding box center [529, 475] width 500 height 56
copy div "editors@changelog.com editors@changelog.com"
click at [549, 413] on p "adam@changelog.com" at bounding box center [588, 419] width 204 height 13
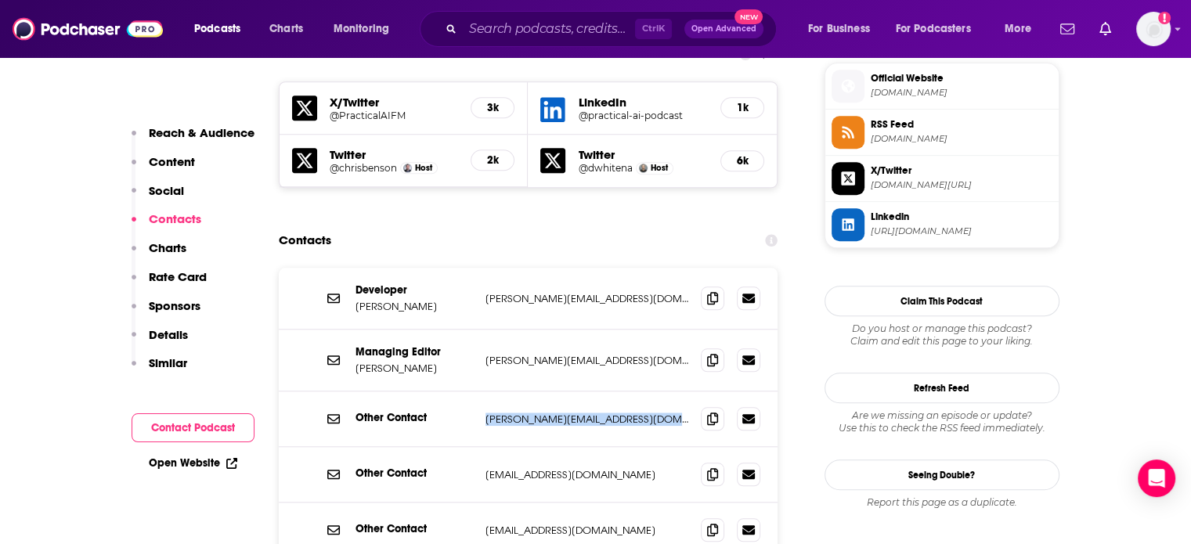
copy div "adam@changelog.com adam@changelog.com"
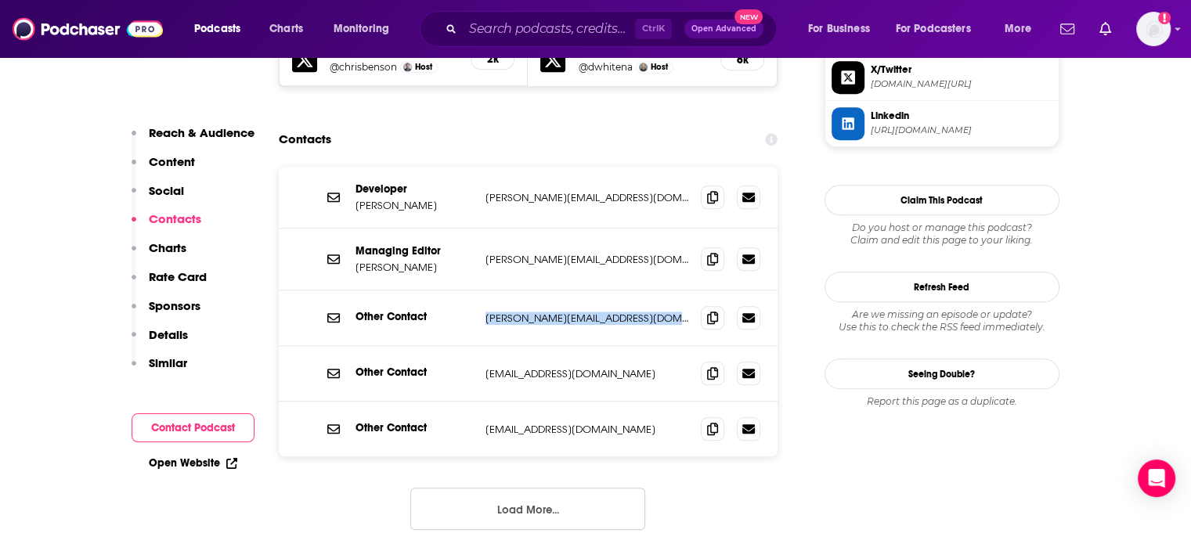
scroll to position [1488, 0]
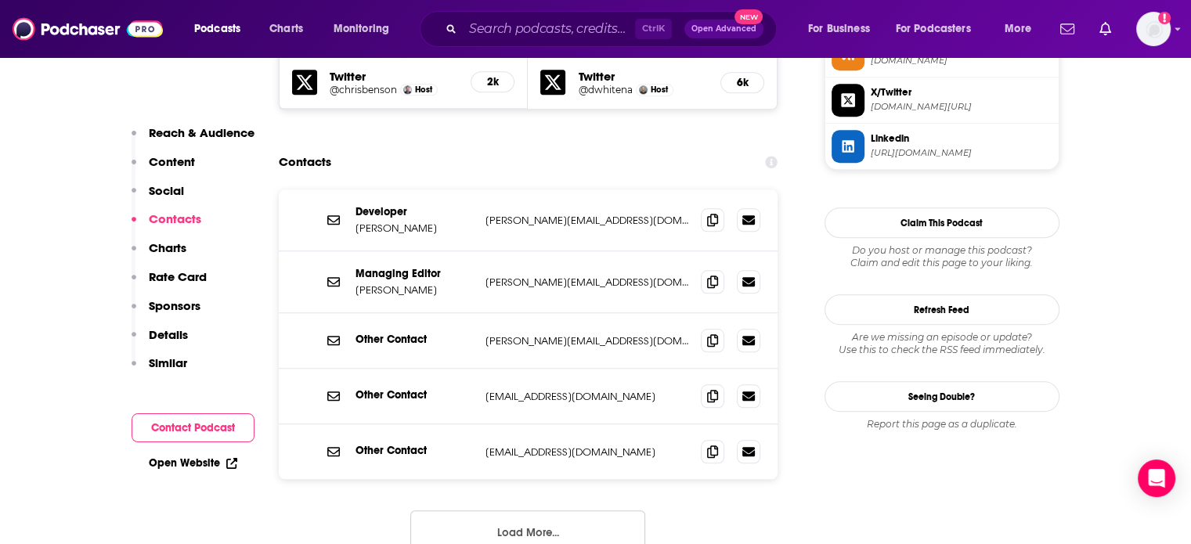
click at [551, 369] on div "Other Contact editors@changelog.com editors@changelog.com" at bounding box center [529, 397] width 500 height 56
copy div "editors@changelog.com editors@changelog.com"
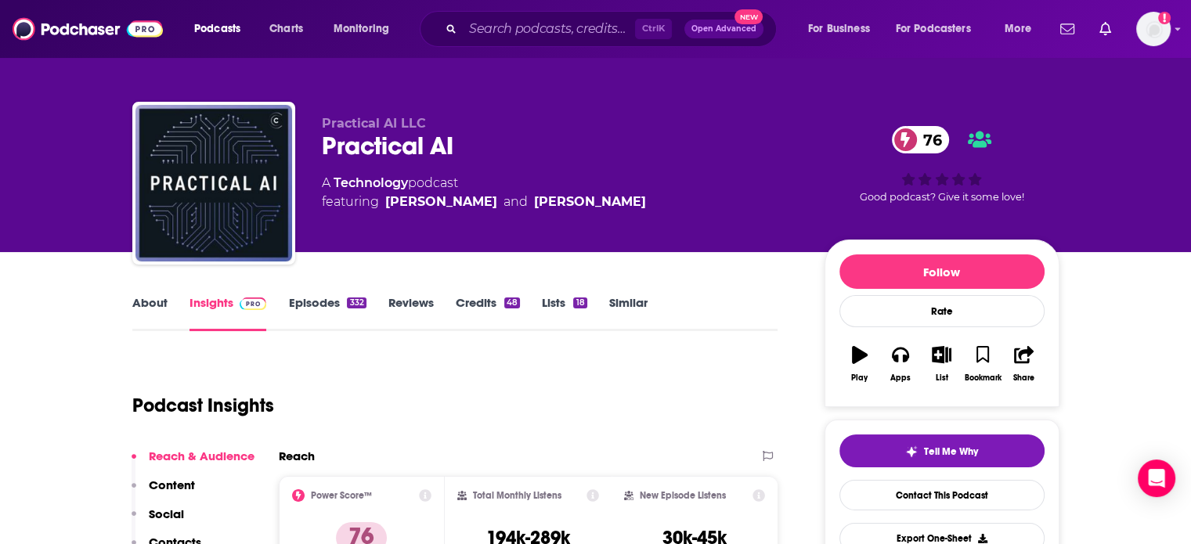
scroll to position [0, 0]
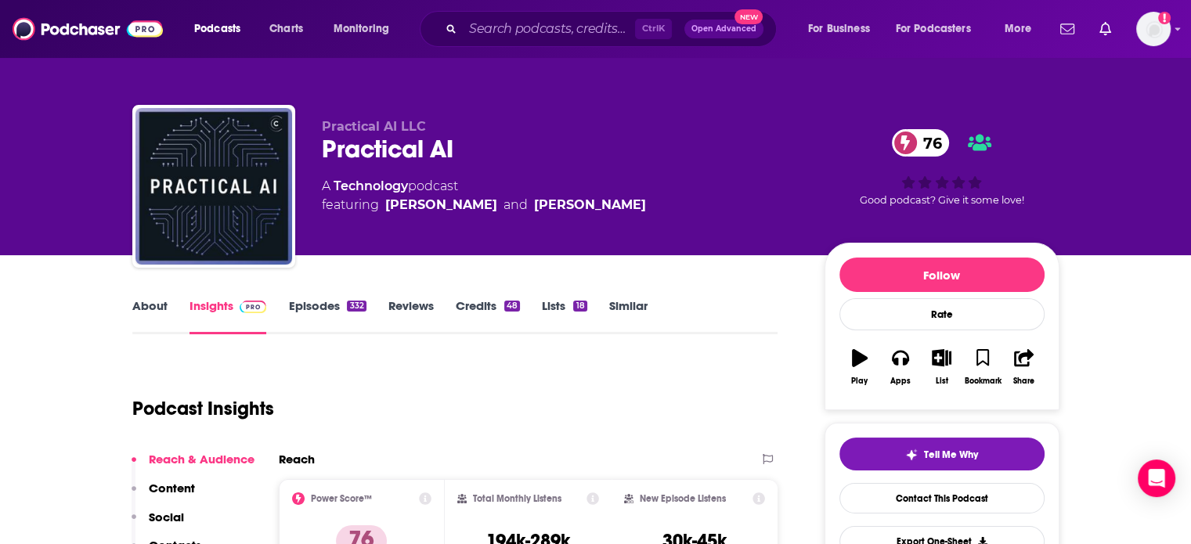
click at [395, 146] on div "Practical AI 76" at bounding box center [561, 149] width 478 height 31
copy div "Practical AI 76"
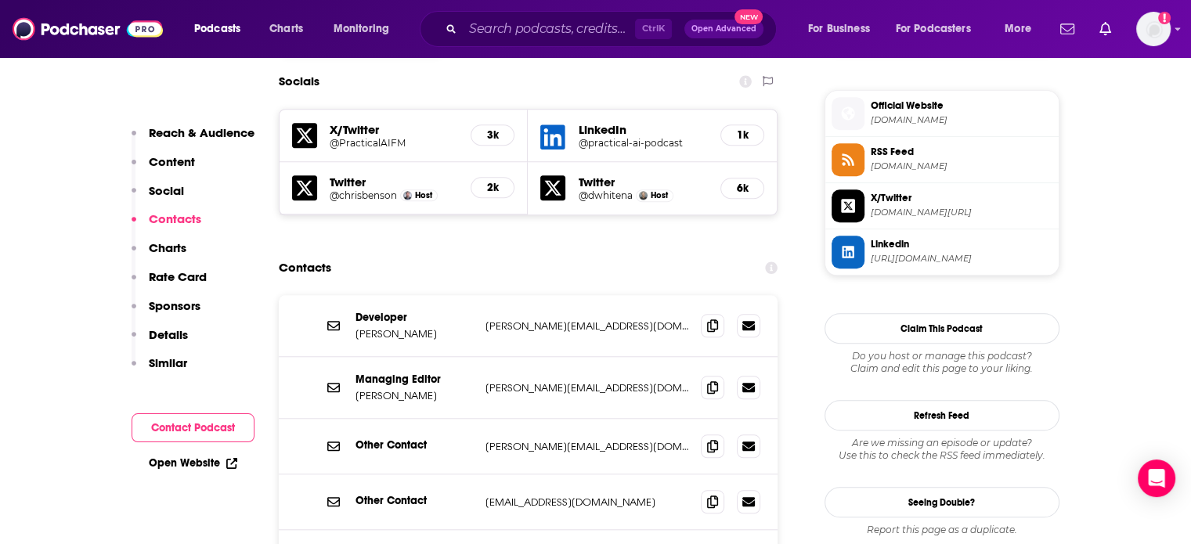
scroll to position [1410, 0]
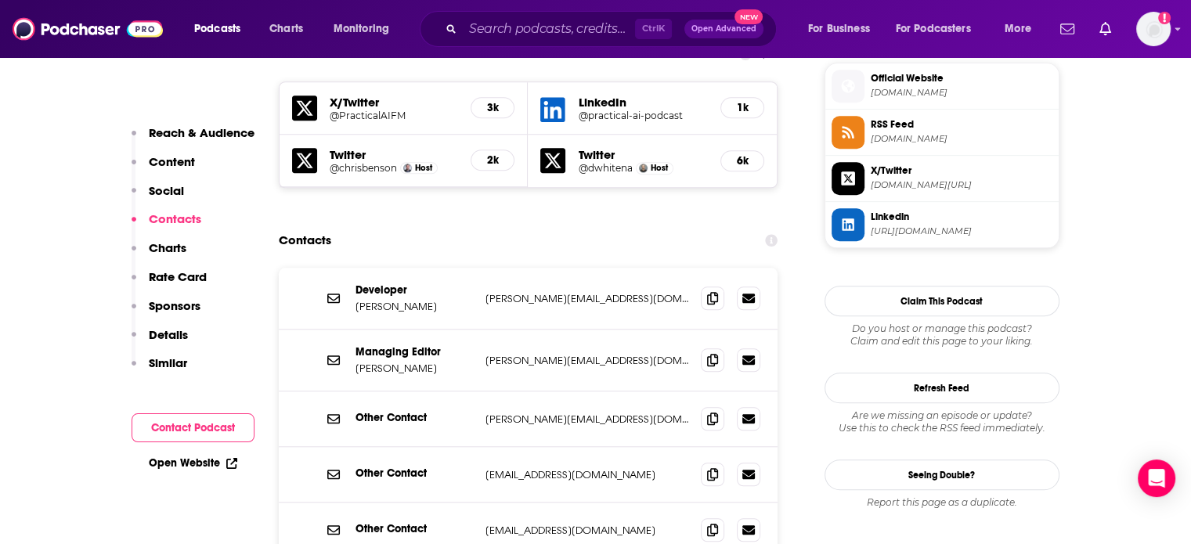
click at [556, 354] on p "jerod@changelog.com" at bounding box center [588, 360] width 204 height 13
copy div "jerod@changelog.com jerod@changelog.com"
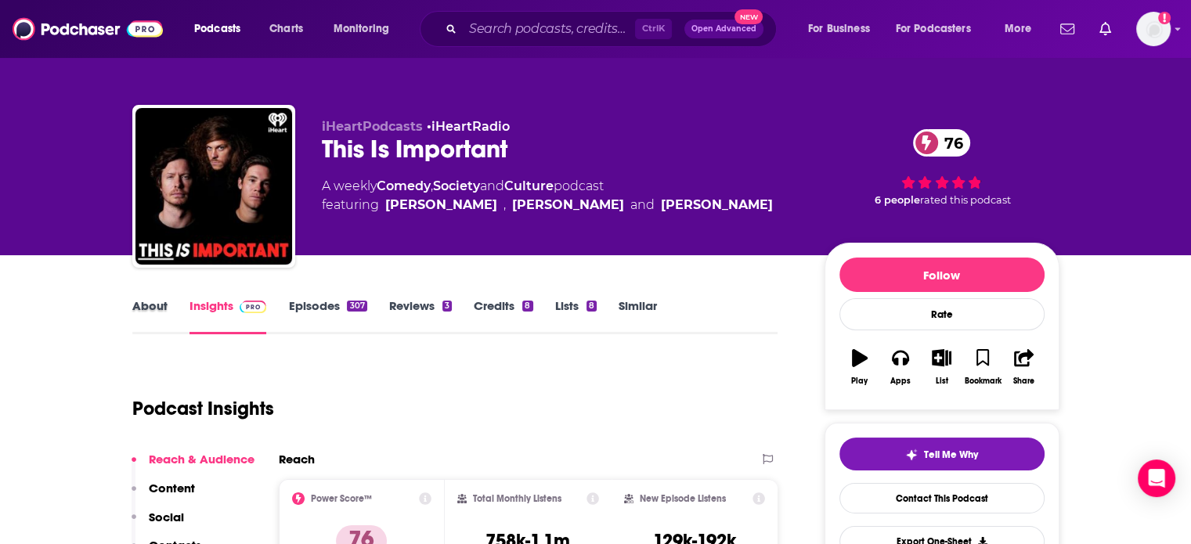
click at [168, 310] on div "About" at bounding box center [160, 316] width 57 height 36
click at [165, 308] on link "About" at bounding box center [149, 316] width 35 height 36
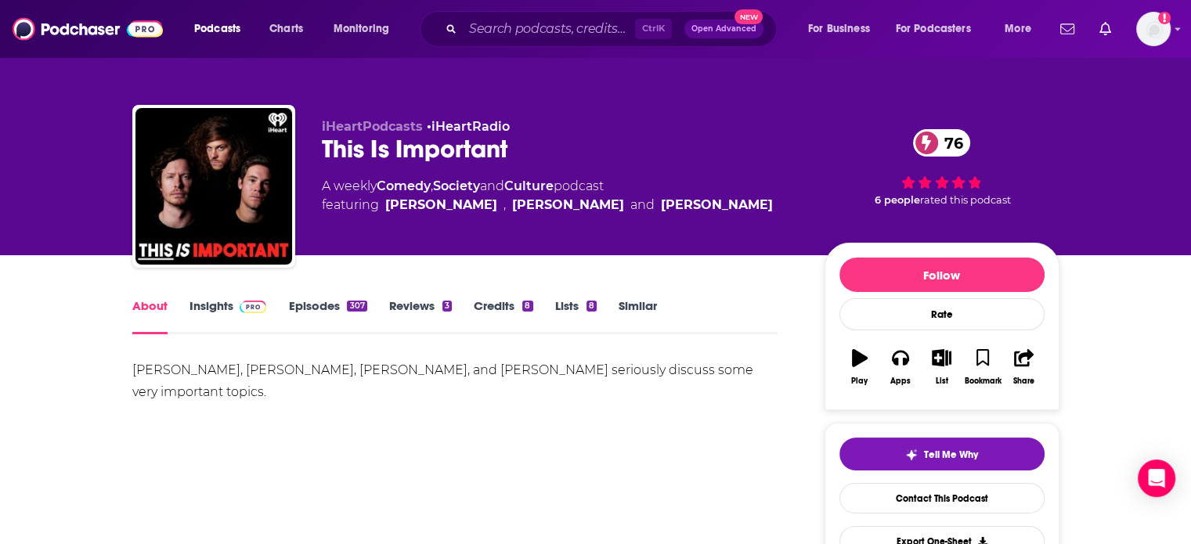
click at [214, 310] on link "Insights" at bounding box center [229, 316] width 78 height 36
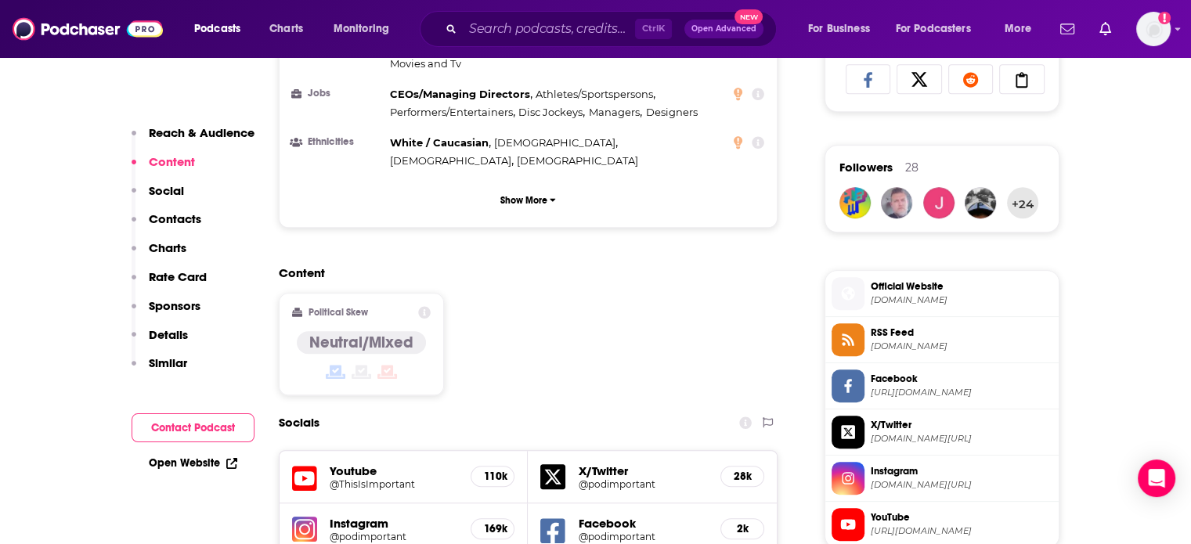
scroll to position [1331, 0]
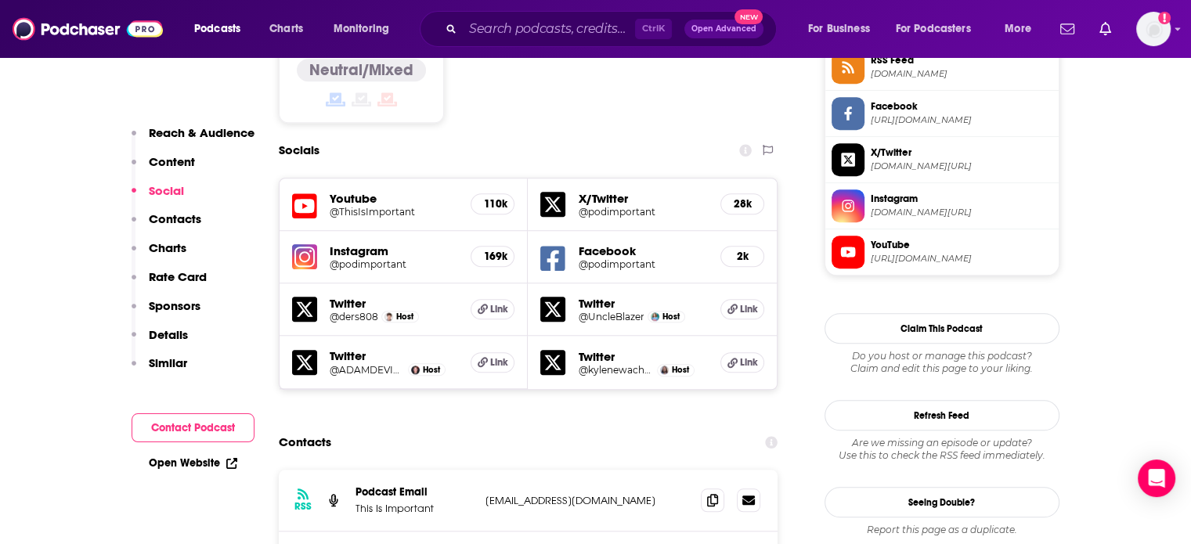
click at [551, 470] on div "RSS Podcast Email This Is Important thisisimportantpodcast@gmail.com thisisimpo…" at bounding box center [529, 501] width 500 height 62
copy div "thisisimportantpodcast@gmail.com thisisimportantpodcast@gmail.com"
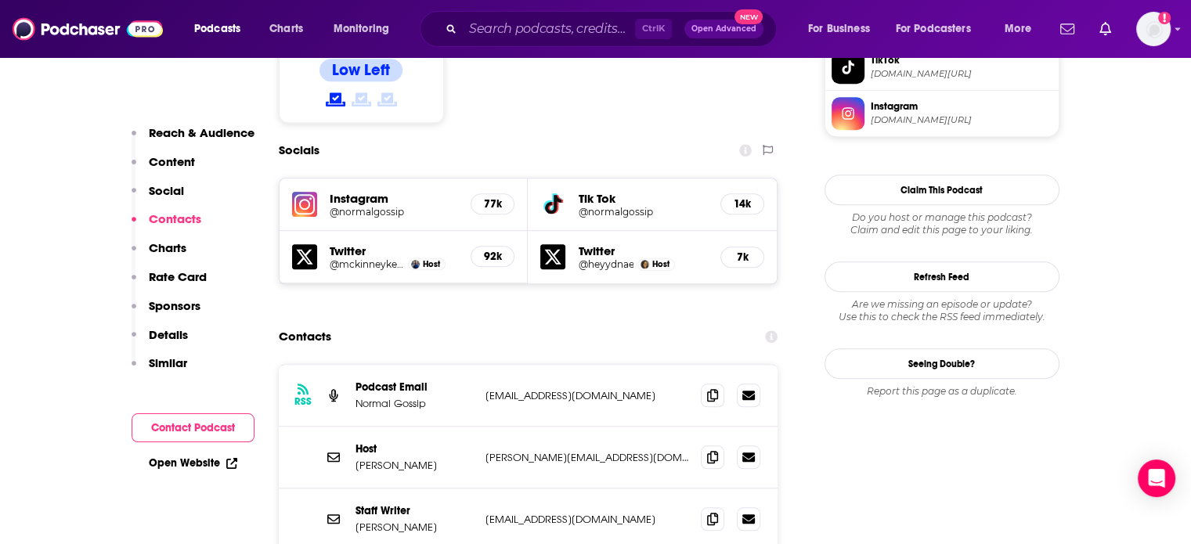
scroll to position [1410, 0]
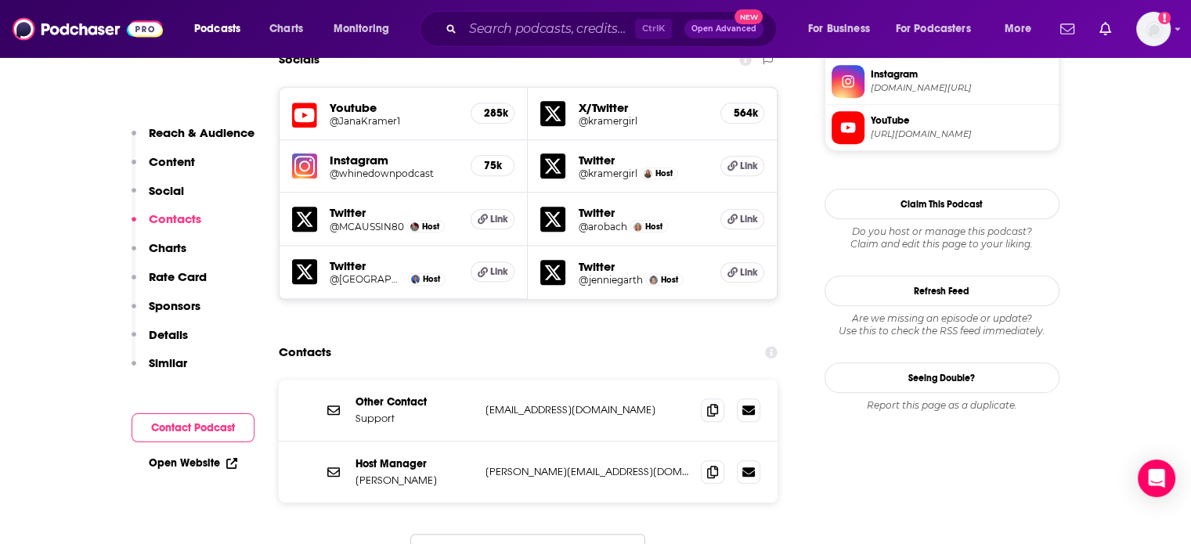
scroll to position [1488, 0]
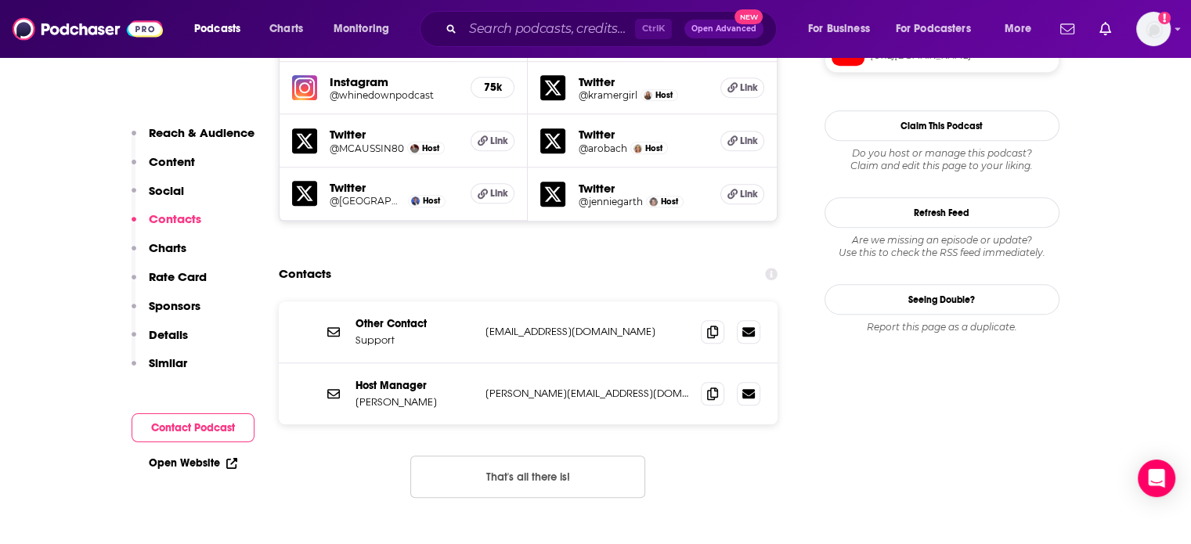
click at [551, 387] on p "Kathryn@kvwmanagement.com" at bounding box center [588, 393] width 204 height 13
copy div "Kathryn@kvwmanagement.com Kathryn@kvwmanagement.com"
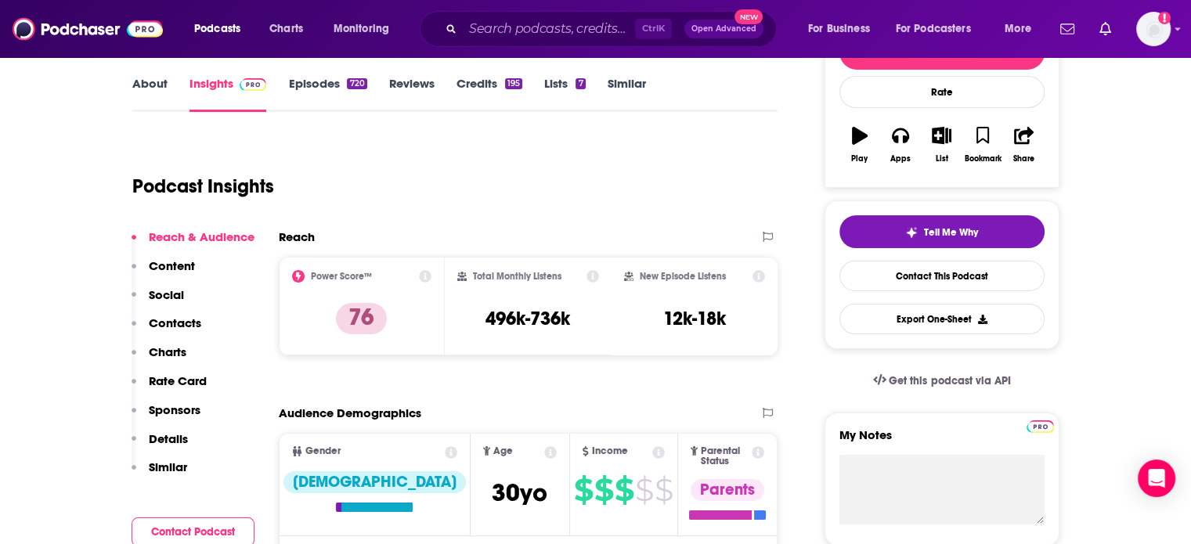
scroll to position [0, 0]
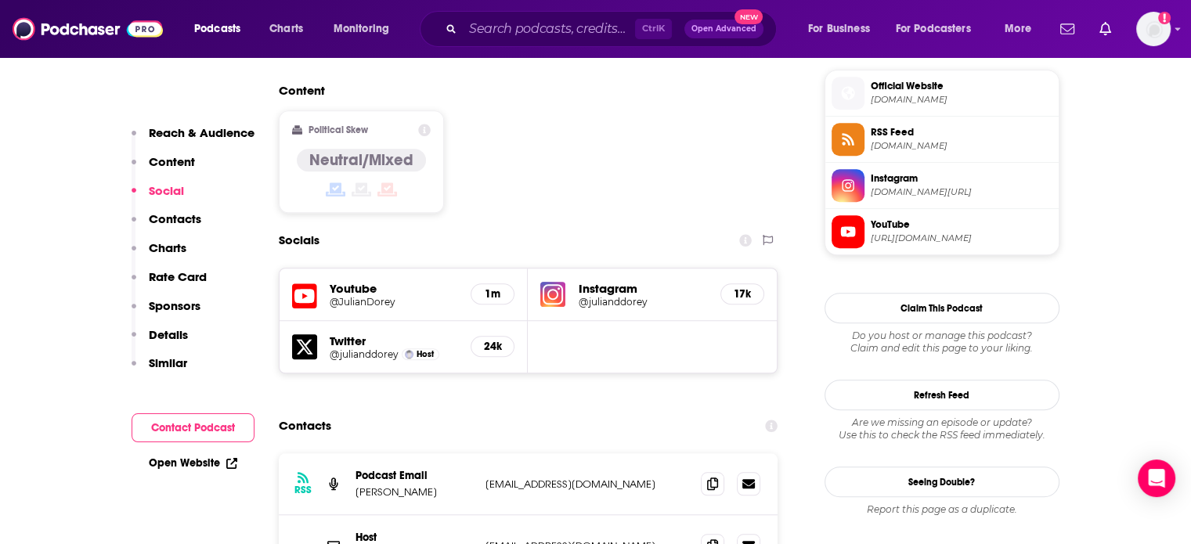
scroll to position [1331, 0]
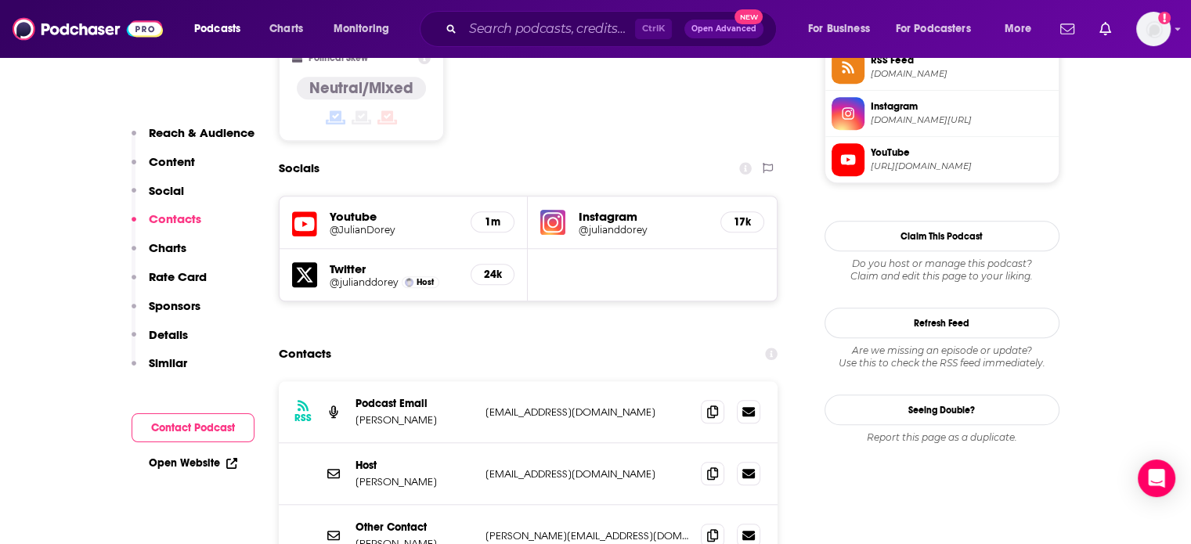
click at [557, 468] on p "TeamJulianDorey@WMEagency.com" at bounding box center [588, 474] width 204 height 13
copy div "TeamJulianDorey@WMEagency.com TeamJulianDorey@WMEagency.com"
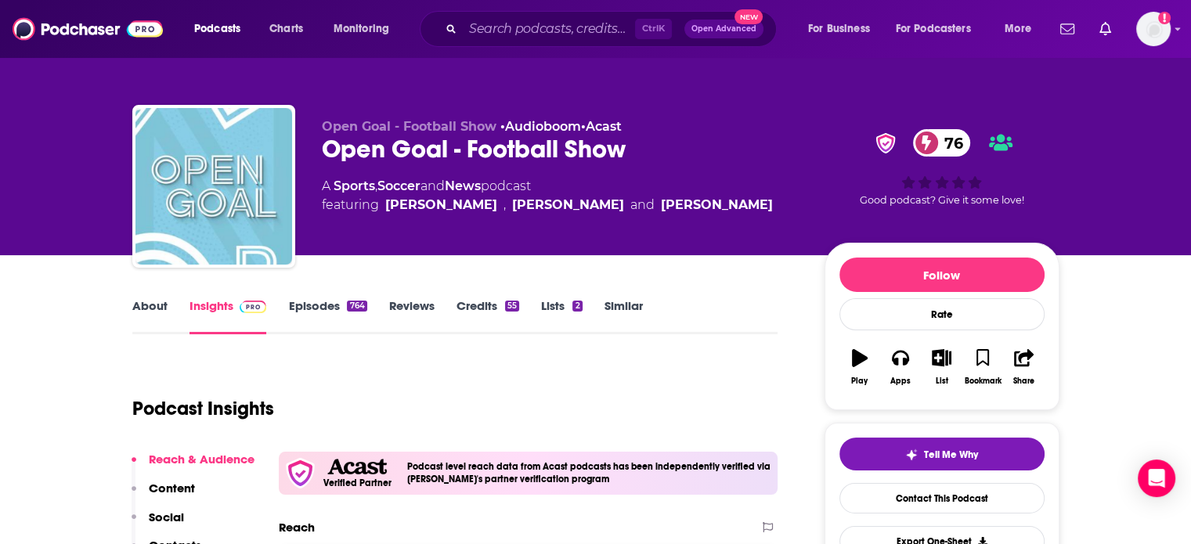
click at [161, 309] on link "About" at bounding box center [149, 316] width 35 height 36
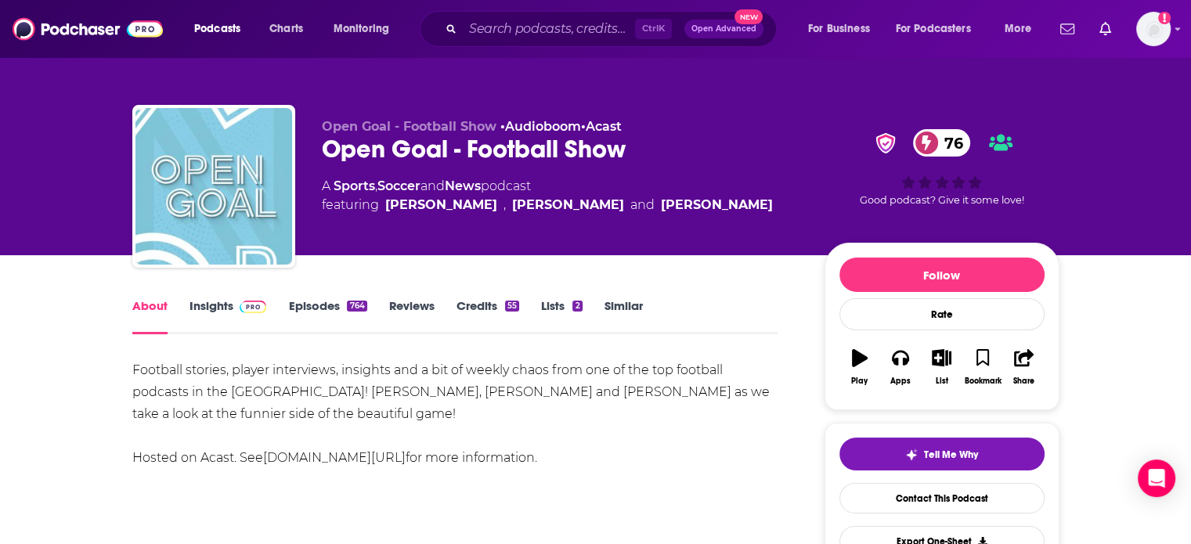
click at [370, 146] on div "Open Goal - Football Show 76" at bounding box center [561, 149] width 478 height 31
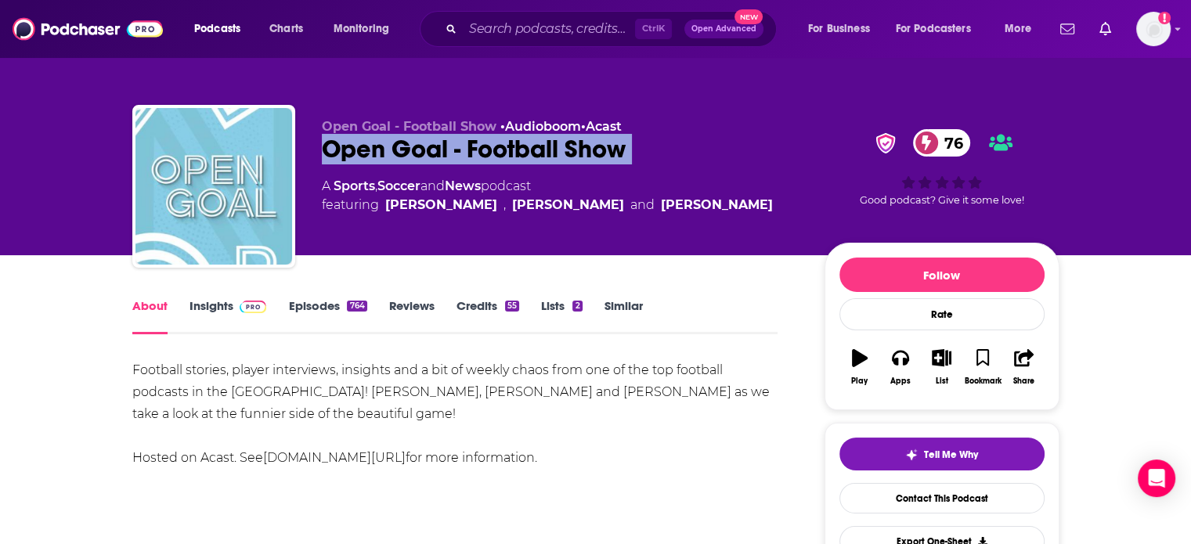
click at [370, 146] on div "Open Goal - Football Show 76" at bounding box center [561, 149] width 478 height 31
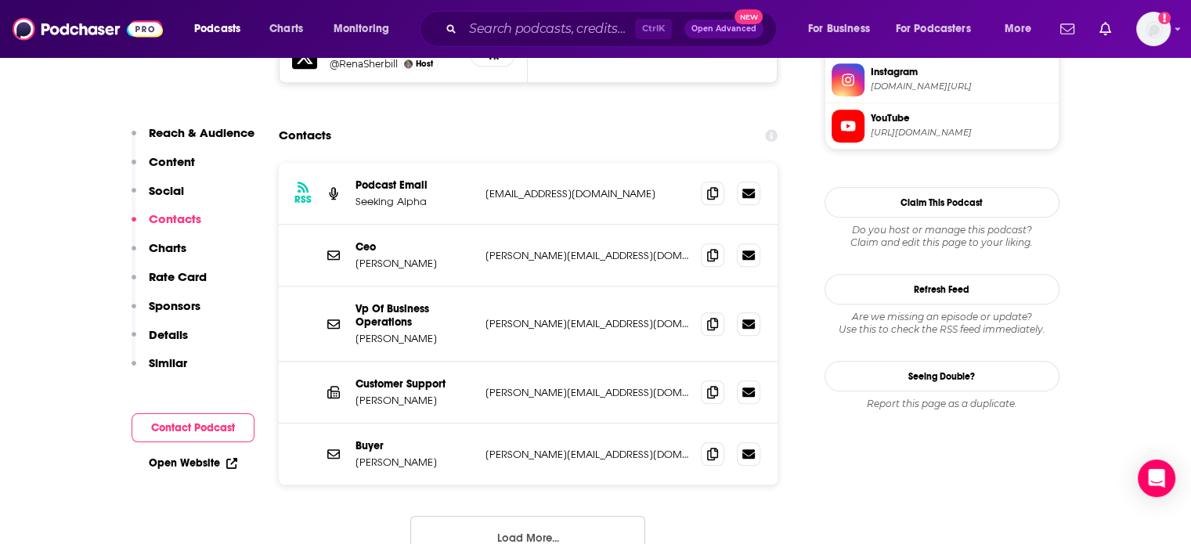
scroll to position [1566, 0]
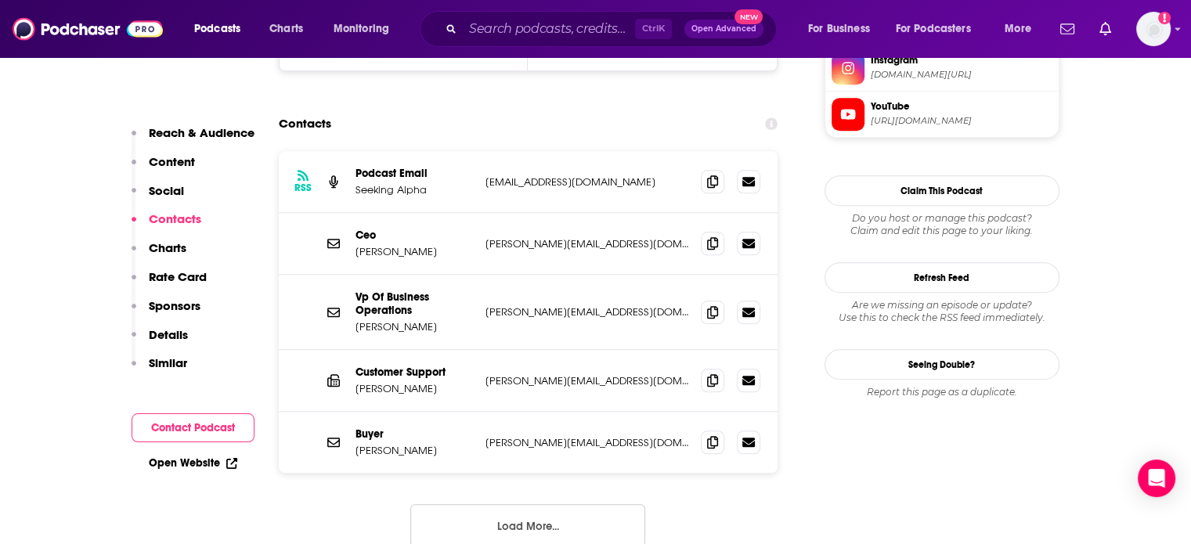
click at [546, 436] on p "[PERSON_NAME][EMAIL_ADDRESS][DOMAIN_NAME]" at bounding box center [588, 442] width 204 height 13
click at [545, 436] on p "[PERSON_NAME][EMAIL_ADDRESS][DOMAIN_NAME]" at bounding box center [588, 442] width 204 height 13
copy div "[PERSON_NAME][EMAIL_ADDRESS][DOMAIN_NAME] [PERSON_NAME][EMAIL_ADDRESS][DOMAIN_N…"
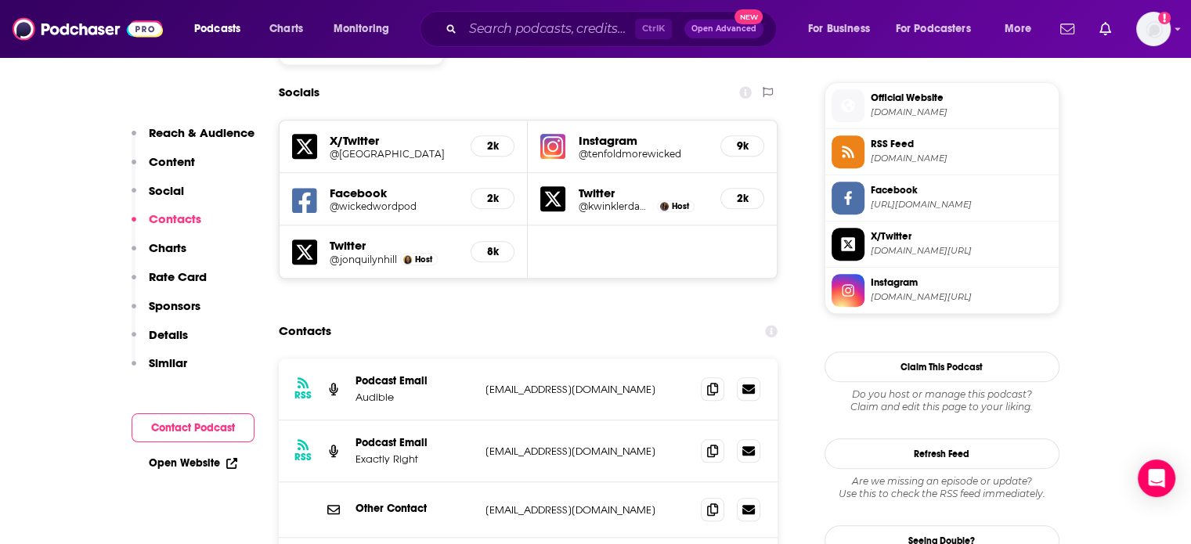
scroll to position [1488, 0]
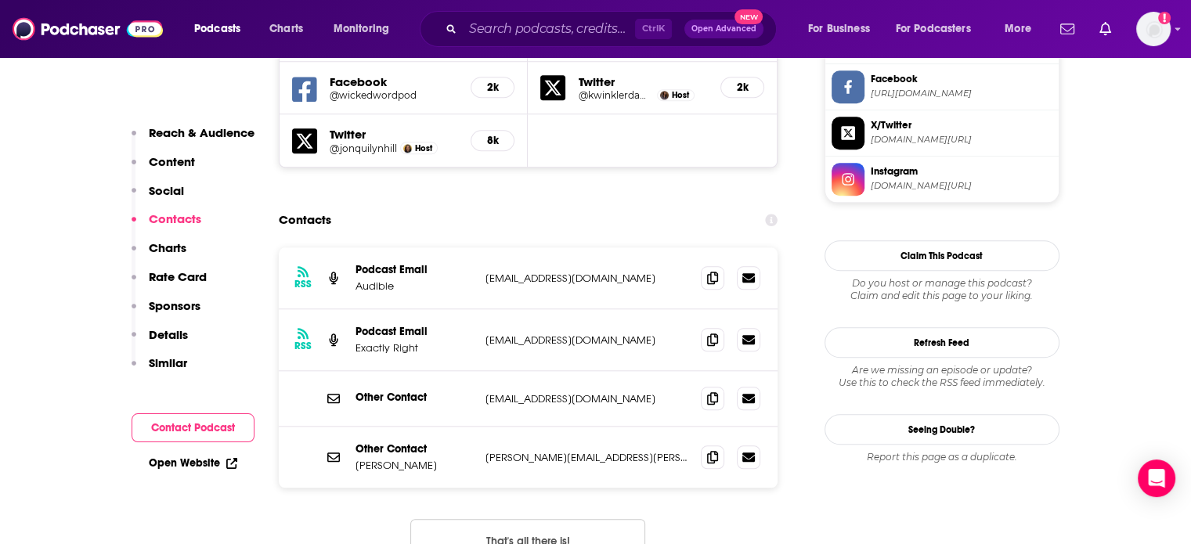
click at [557, 451] on p "katie.vanbuskirk@exactlyrightmedia.com" at bounding box center [588, 457] width 204 height 13
copy div "katie.vanbuskirk@exactlyrightmedia.com katie.vanbuskirk@exactlyrightmedia.com"
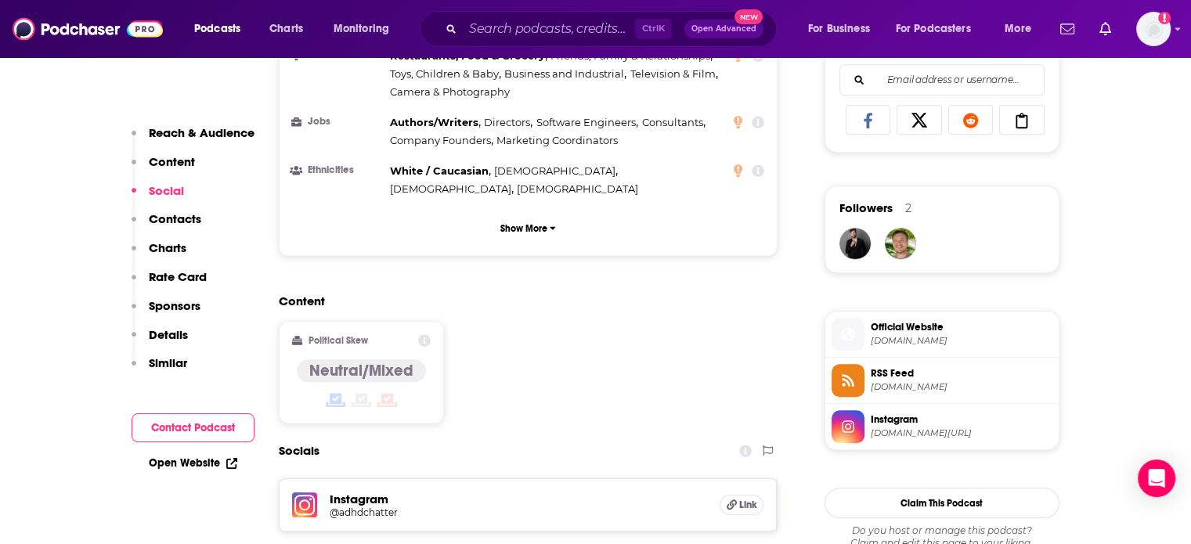
scroll to position [1410, 0]
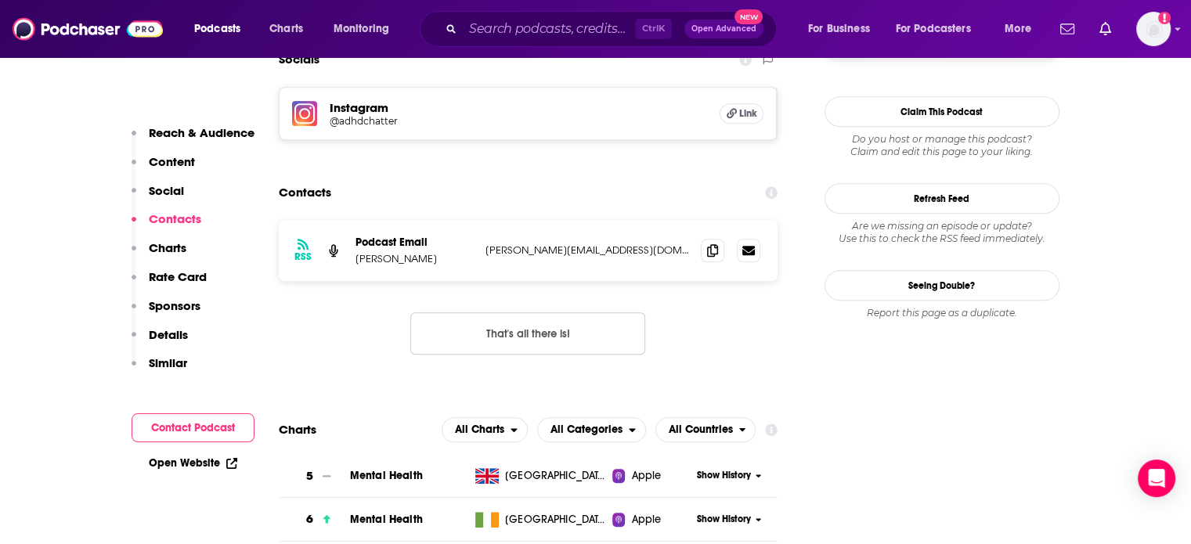
click at [538, 244] on p "[PERSON_NAME][EMAIL_ADDRESS][DOMAIN_NAME]" at bounding box center [588, 250] width 204 height 13
copy div "[PERSON_NAME][EMAIL_ADDRESS][DOMAIN_NAME] [DOMAIN_NAME][EMAIL_ADDRESS][DOMAIN_N…"
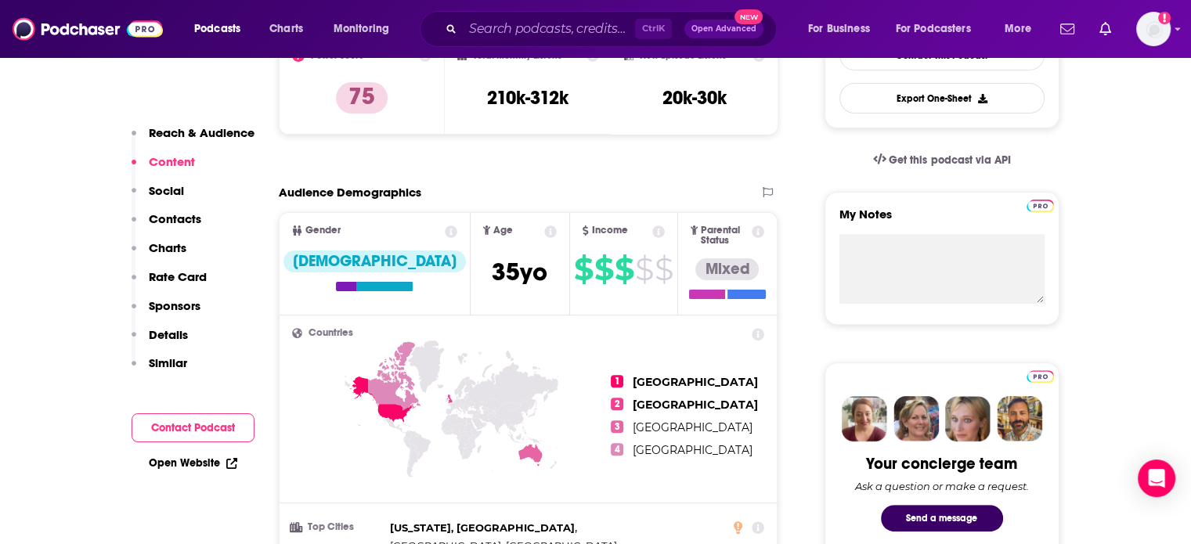
scroll to position [235, 0]
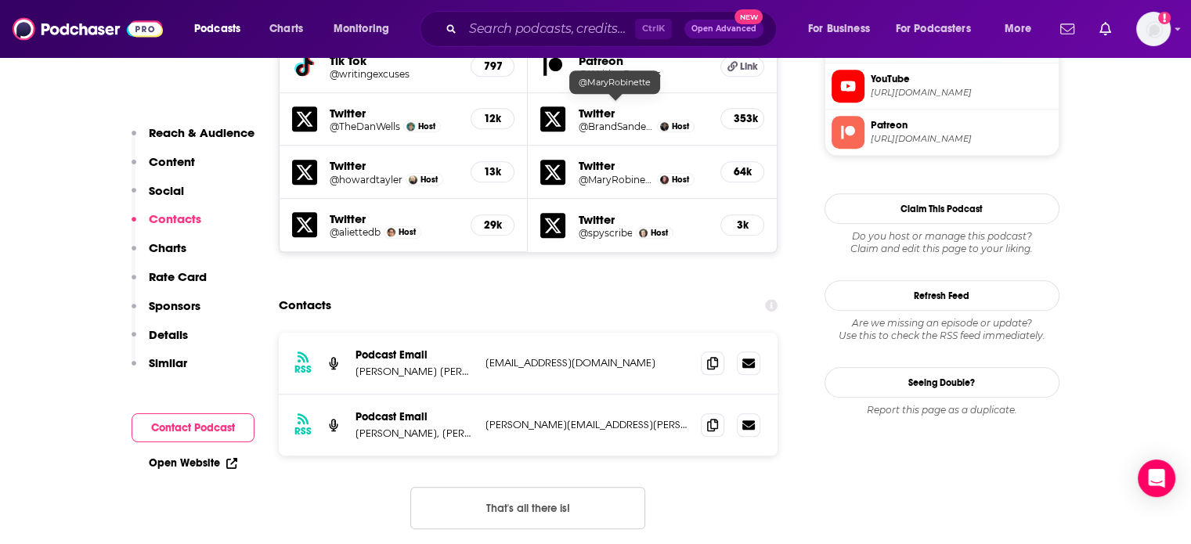
scroll to position [1566, 0]
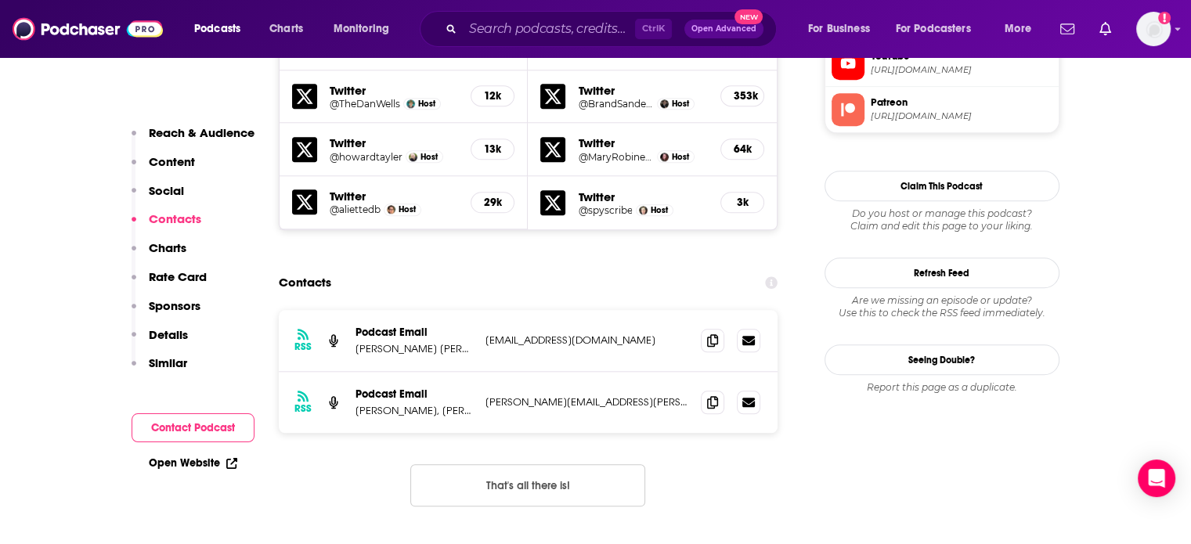
click at [548, 334] on p "info@writingexcuses.com" at bounding box center [588, 340] width 204 height 13
copy div "info@writingexcuses.com info@writingexcuses.com"
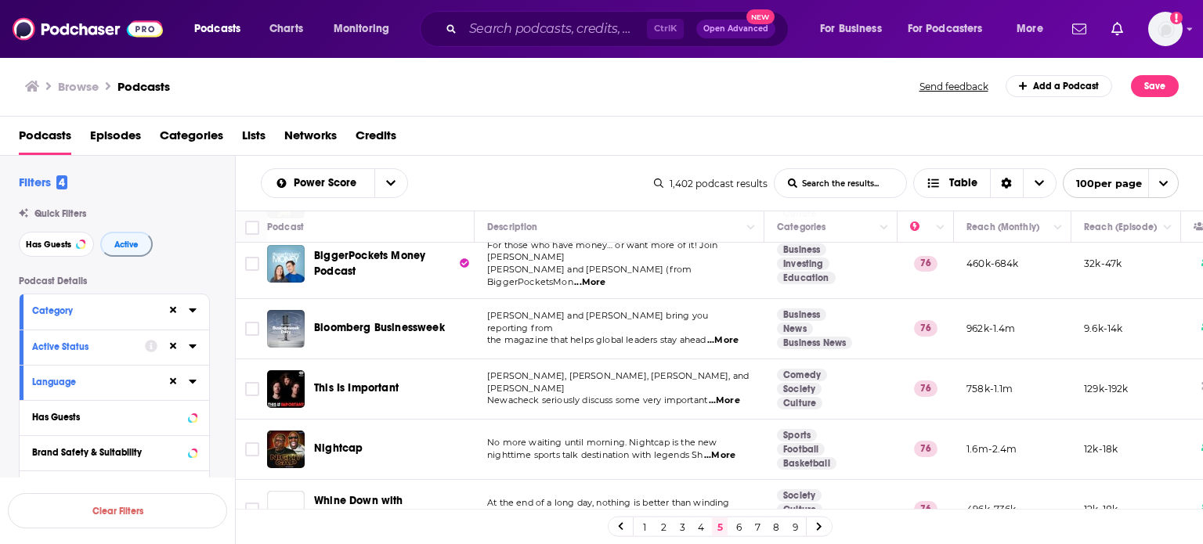
scroll to position [1253, 0]
